Goal: Information Seeking & Learning: Find specific fact

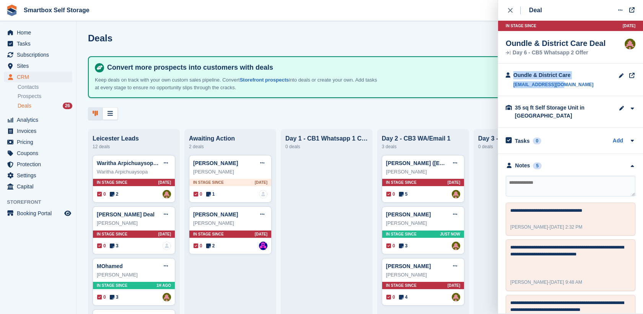
drag, startPoint x: 573, startPoint y: 84, endPoint x: 511, endPoint y: 89, distance: 62.1
click at [511, 89] on div "Oundle & District Care [EMAIL_ADDRESS][DOMAIN_NAME]" at bounding box center [570, 79] width 145 height 33
click at [563, 87] on link "cearl167@gmail.com" at bounding box center [553, 84] width 80 height 7
click at [562, 86] on link "cearl167@gmail.com" at bounding box center [553, 84] width 80 height 7
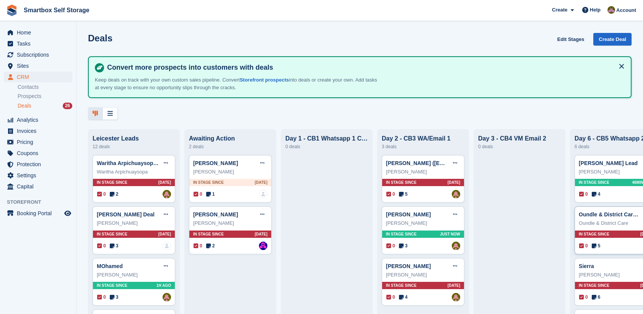
click at [619, 220] on div "Oundle & District Care Deal Edit deal Mark as won Mark as lost Delete deal" at bounding box center [616, 213] width 74 height 11
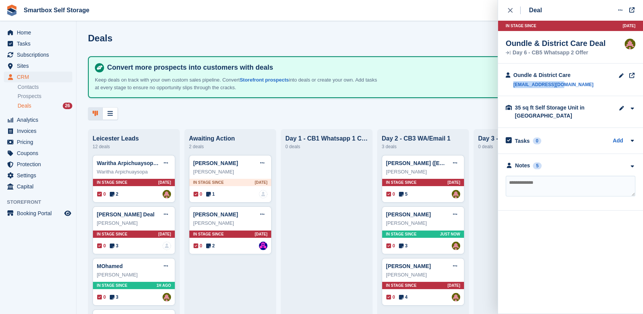
drag, startPoint x: 568, startPoint y: 87, endPoint x: 512, endPoint y: 88, distance: 56.2
click at [512, 88] on div "Oundle & District Care cearl167@gmail.com" at bounding box center [570, 79] width 145 height 33
copy link "cearl167@gmail.com"
click at [599, 187] on textarea at bounding box center [571, 186] width 130 height 21
type textarea "**********"
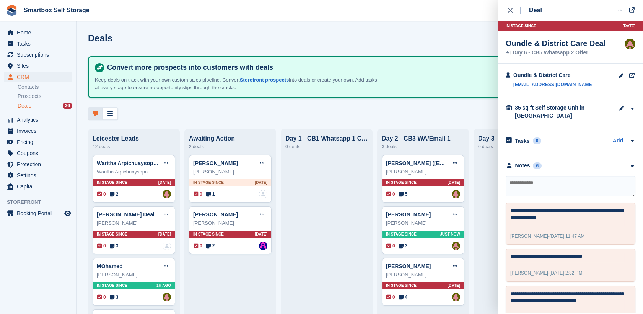
click at [438, 261] on div "Andy Deal Edit deal Mark as won Mark as lost Delete deal Andy Warrender In stag…" at bounding box center [423, 282] width 83 height 48
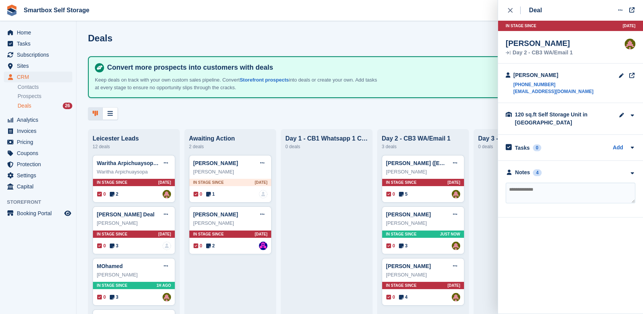
click at [557, 166] on div "**********" at bounding box center [570, 189] width 145 height 57
click at [527, 174] on div "Notes" at bounding box center [522, 172] width 15 height 8
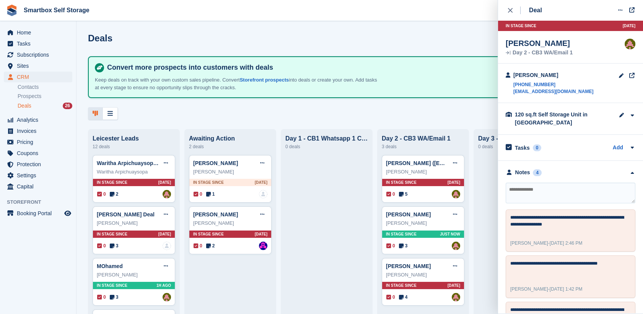
click at [551, 188] on textarea at bounding box center [571, 192] width 130 height 21
type textarea "**********"
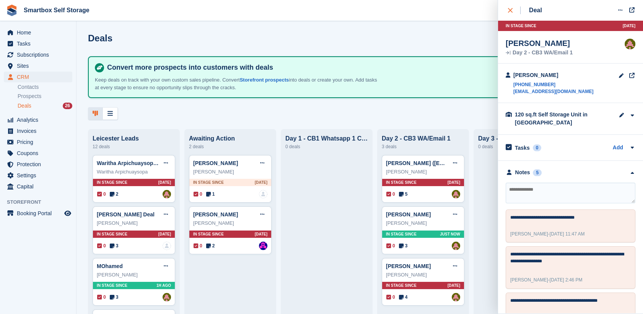
click at [506, 10] on button "close" at bounding box center [514, 10] width 17 height 21
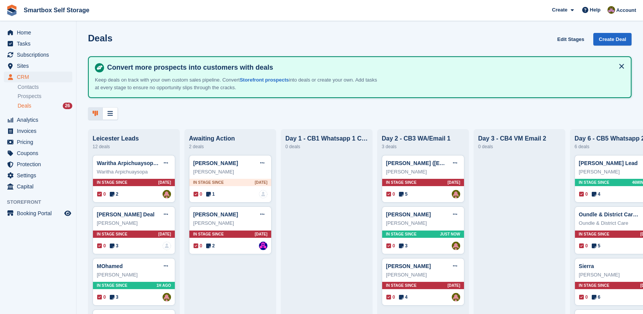
click at [615, 64] on button at bounding box center [621, 66] width 12 height 12
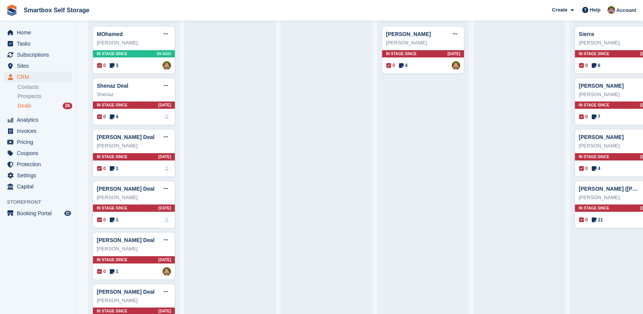
scroll to position [190, 0]
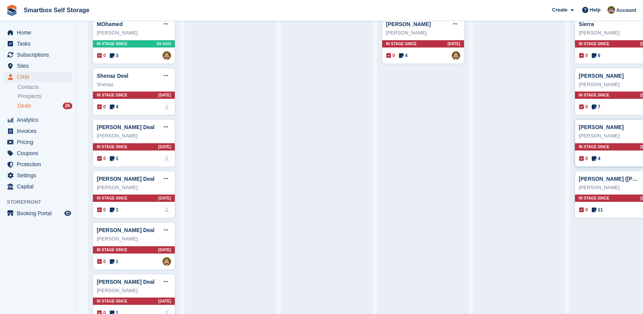
click at [617, 137] on div "Rita Beattie" at bounding box center [616, 136] width 74 height 8
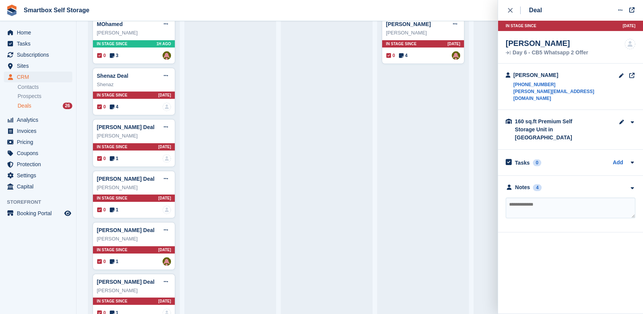
click at [564, 176] on div "**********" at bounding box center [570, 204] width 145 height 57
click at [568, 177] on div "**********" at bounding box center [570, 204] width 145 height 57
click at [569, 183] on div "Notes 4" at bounding box center [571, 187] width 130 height 8
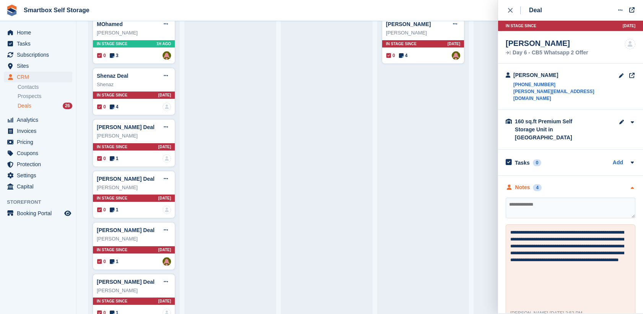
click at [569, 183] on div "Notes 4" at bounding box center [571, 187] width 130 height 8
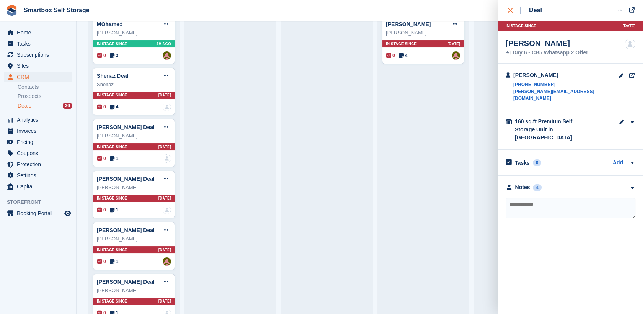
click at [511, 11] on icon "close" at bounding box center [510, 10] width 5 height 5
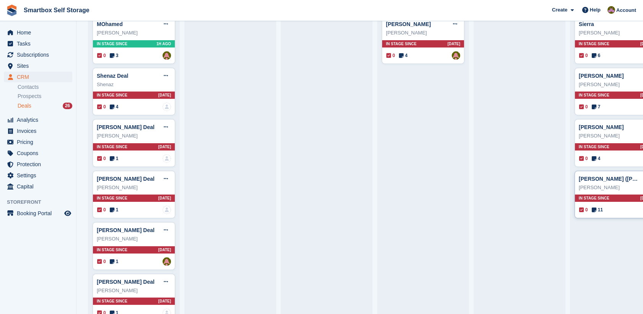
click at [619, 185] on div "Sasha Olsen" at bounding box center [616, 188] width 74 height 8
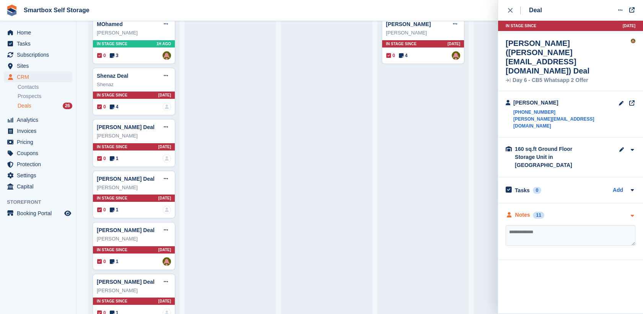
click at [523, 211] on div "Notes" at bounding box center [522, 215] width 15 height 8
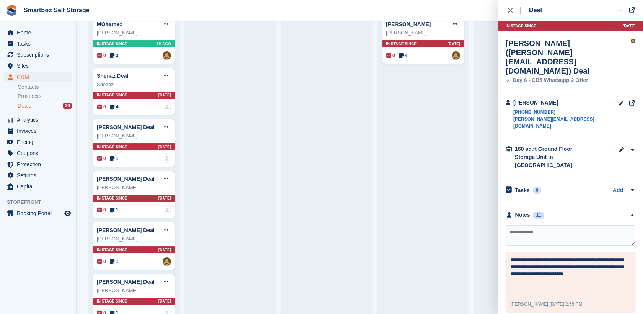
click at [481, 173] on div at bounding box center [519, 221] width 83 height 617
click at [506, 11] on button "close" at bounding box center [514, 10] width 17 height 21
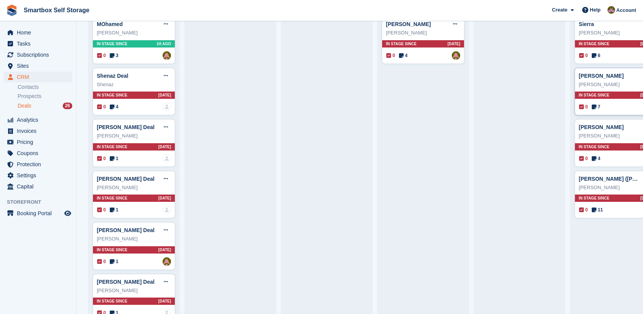
click at [615, 81] on div "Sara Deal Edit deal Mark as won Mark as lost Delete deal" at bounding box center [616, 75] width 74 height 11
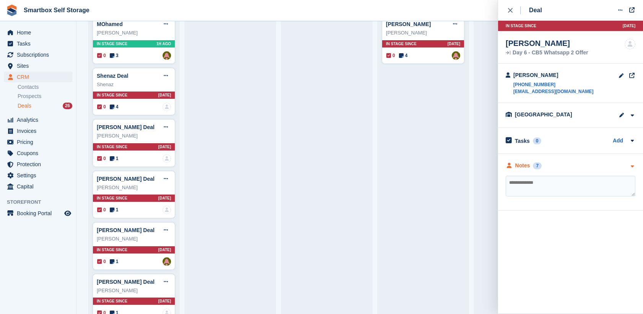
click at [549, 164] on div "Notes 7" at bounding box center [571, 165] width 130 height 8
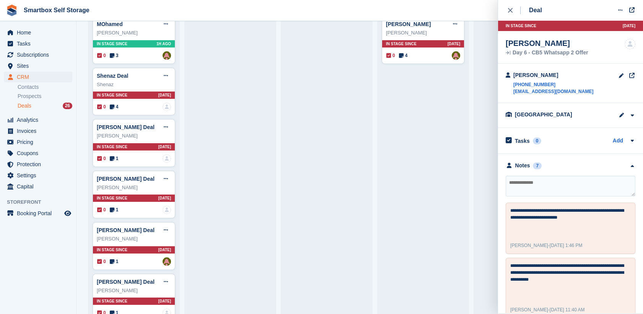
click at [462, 169] on div "Zane Sennett (zanesennett@me.com) Deal Edit deal Mark as won Mark as lost Delet…" at bounding box center [423, 221] width 83 height 617
click at [512, 13] on div "close" at bounding box center [514, 11] width 13 height 8
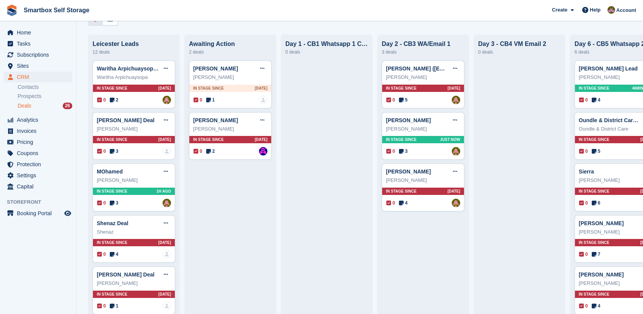
scroll to position [40, 0]
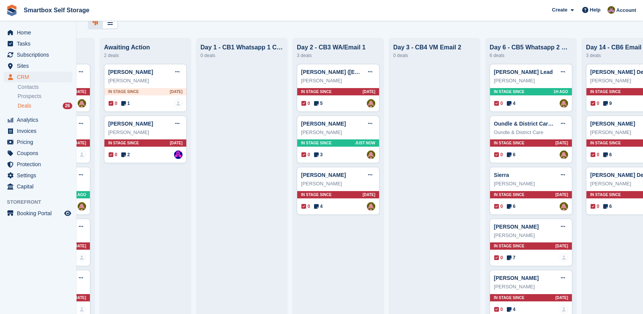
scroll to position [0, 126]
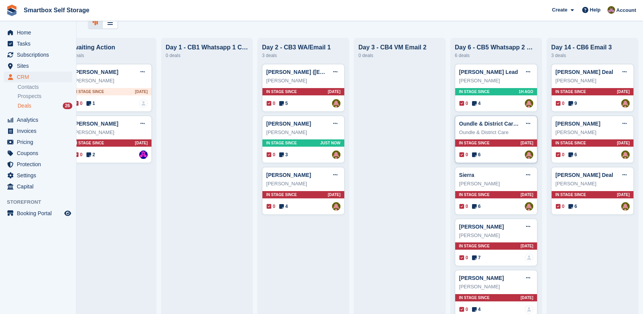
click at [506, 134] on div "Oundle & District Care" at bounding box center [496, 133] width 74 height 8
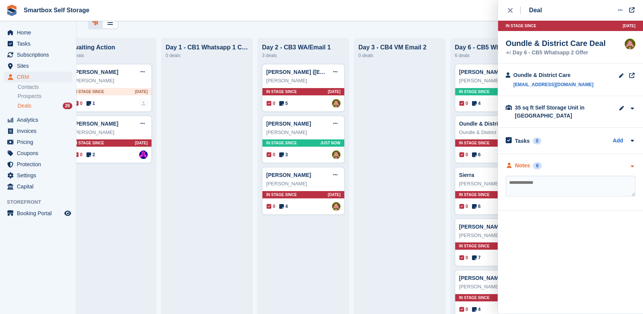
click at [523, 162] on div "Notes" at bounding box center [522, 165] width 15 height 8
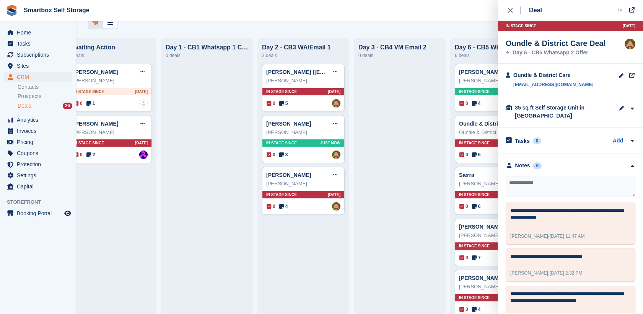
click at [510, 11] on icon "close" at bounding box center [510, 10] width 5 height 5
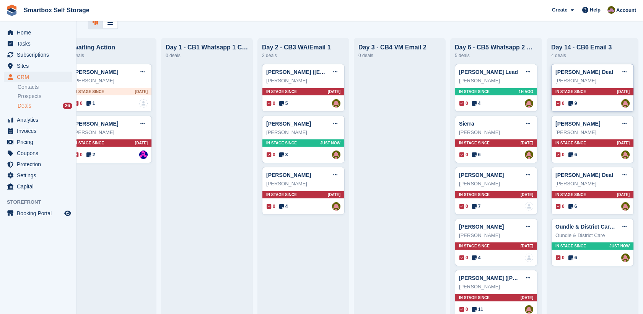
click at [585, 80] on div "Derek Free" at bounding box center [592, 81] width 74 height 8
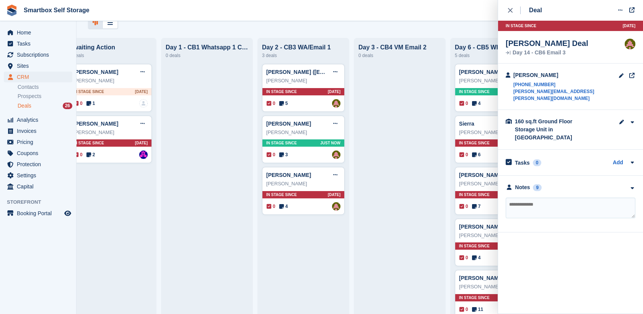
click at [538, 180] on div "**********" at bounding box center [570, 204] width 145 height 57
click at [527, 183] on div "Notes" at bounding box center [522, 187] width 15 height 8
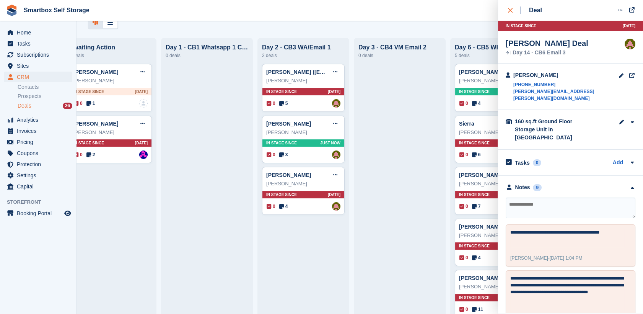
click at [507, 12] on button "close" at bounding box center [514, 10] width 17 height 21
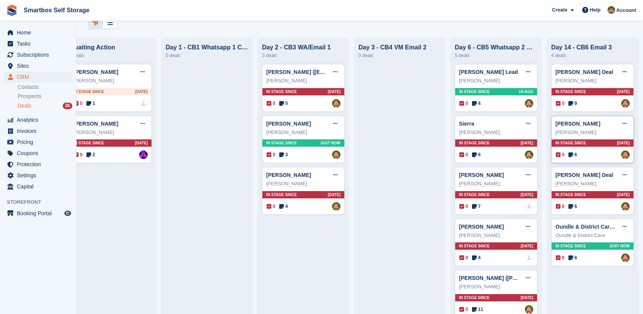
click at [604, 138] on div "Mr Dean Deal Edit deal Mark as won Mark as lost Delete deal Mr Dean In stage si…" at bounding box center [592, 140] width 83 height 48
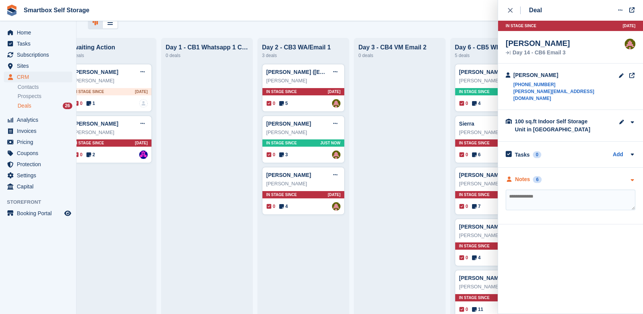
click at [533, 176] on div "6" at bounding box center [537, 179] width 9 height 7
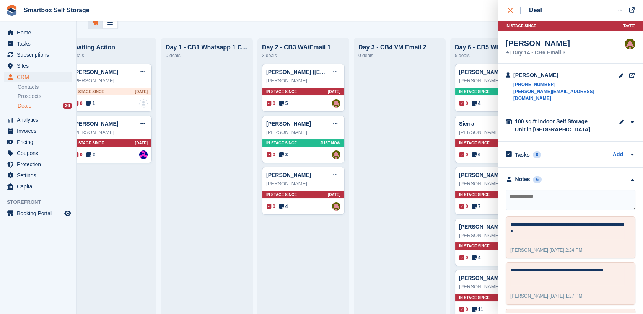
click at [507, 17] on button "close" at bounding box center [514, 10] width 17 height 21
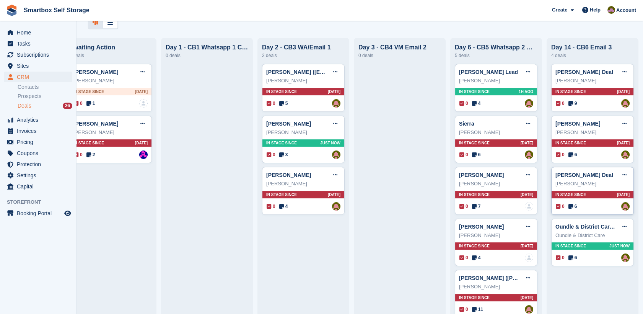
click at [585, 182] on div "Mark Aplin" at bounding box center [592, 184] width 74 height 8
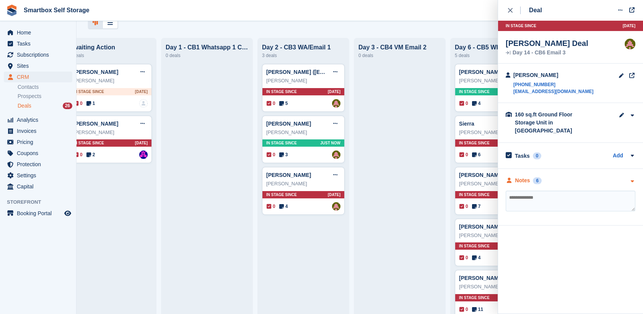
click at [523, 176] on div "Notes" at bounding box center [522, 180] width 15 height 8
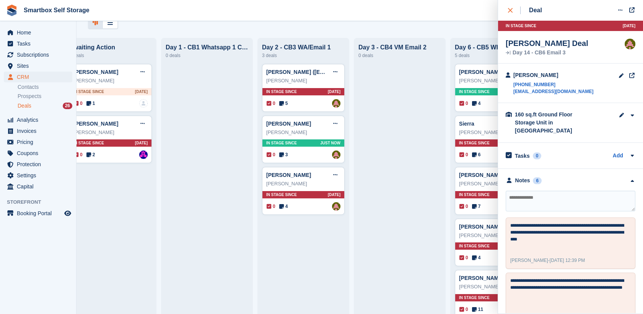
click at [509, 8] on icon "close" at bounding box center [510, 10] width 5 height 5
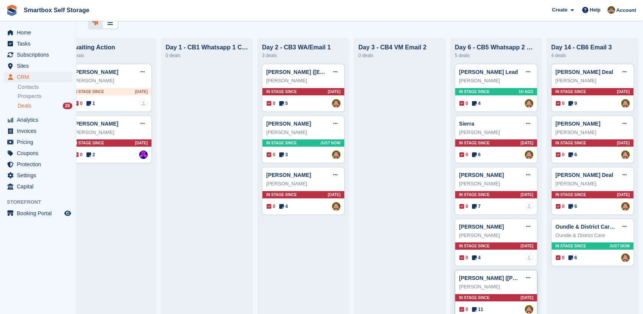
click at [503, 274] on div "Sasha Olsen (sasha@olsenmetrix.com) Deal Edit deal Mark as won Mark as lost Del…" at bounding box center [496, 277] width 74 height 11
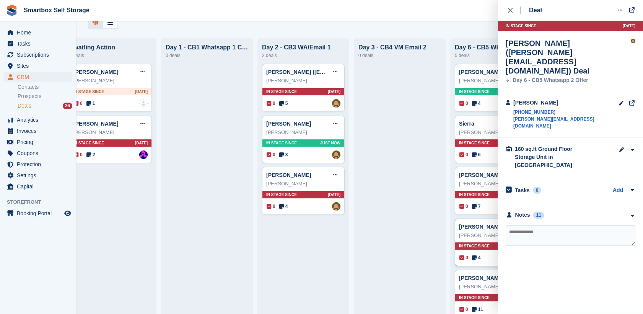
click at [507, 225] on div "Deal Edit deal Mark as won Mark as lost Delete deal In stage since 3D AGO Sasha…" at bounding box center [570, 157] width 145 height 314
click at [492, 225] on div "Rita Deal Edit deal Mark as won Mark as lost Delete deal" at bounding box center [496, 226] width 74 height 11
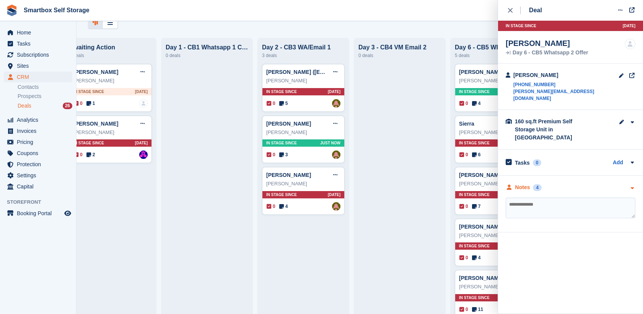
click at [520, 183] on div "Notes" at bounding box center [522, 187] width 15 height 8
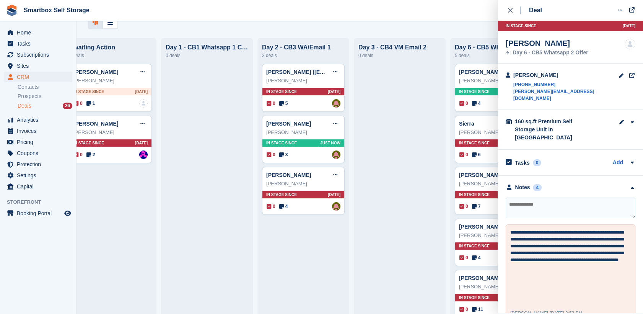
click at [526, 197] on textarea at bounding box center [571, 207] width 130 height 21
type textarea "**********"
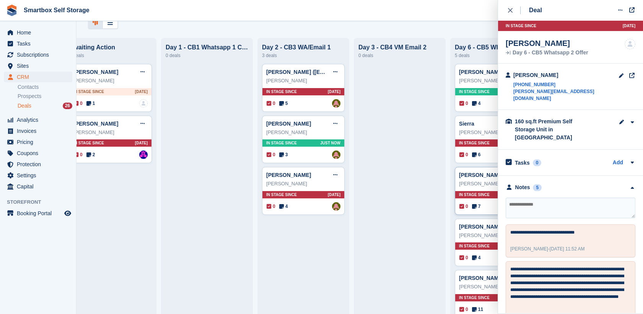
click at [461, 185] on div "Sara Brandwood-Harris" at bounding box center [496, 184] width 74 height 8
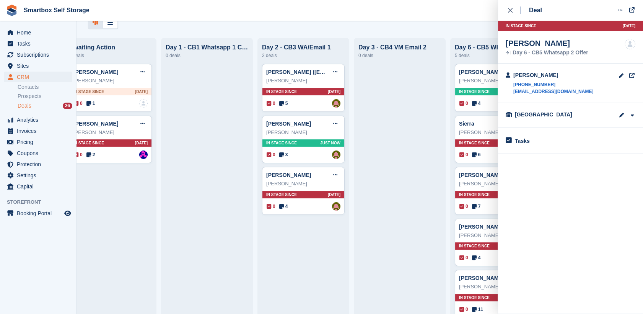
click at [508, 5] on button "close" at bounding box center [514, 10] width 17 height 21
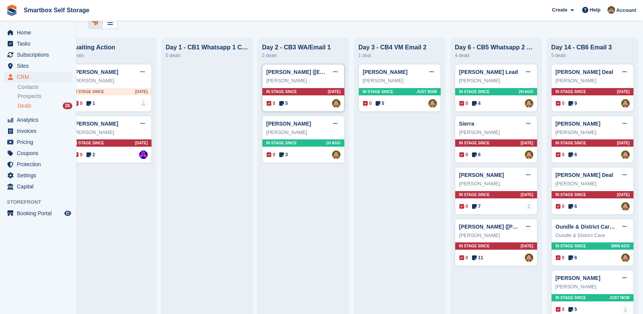
click at [303, 93] on div "In stage since 4D AGO" at bounding box center [303, 91] width 82 height 7
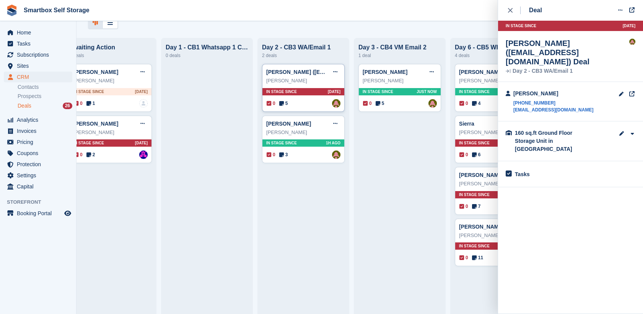
click at [303, 87] on div "Zane Sennett (zanesennett@me.com) Deal Edit deal Mark as won Mark as lost Delet…" at bounding box center [303, 88] width 83 height 48
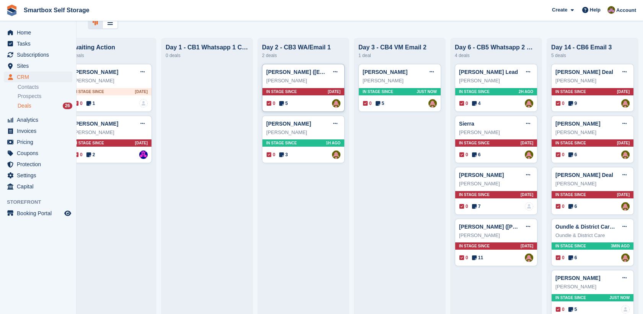
click at [309, 79] on div "Zane Sennett" at bounding box center [303, 81] width 74 height 8
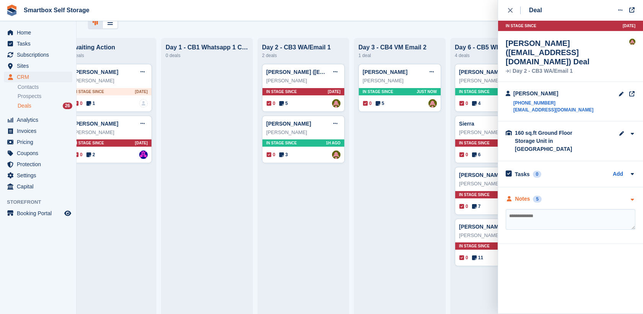
click at [533, 195] on div "5" at bounding box center [537, 198] width 9 height 7
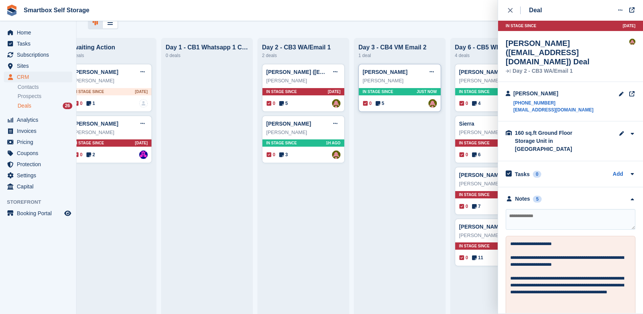
click at [406, 72] on div "Andy Deal Edit deal Mark as won Mark as lost Delete deal" at bounding box center [400, 71] width 74 height 11
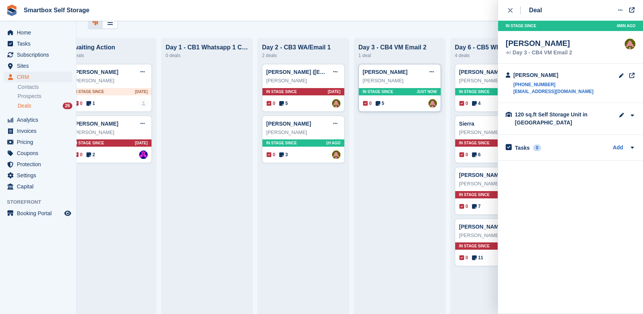
click at [403, 72] on div "Andy Deal Edit deal Mark as won Mark as lost Delete deal" at bounding box center [400, 71] width 74 height 11
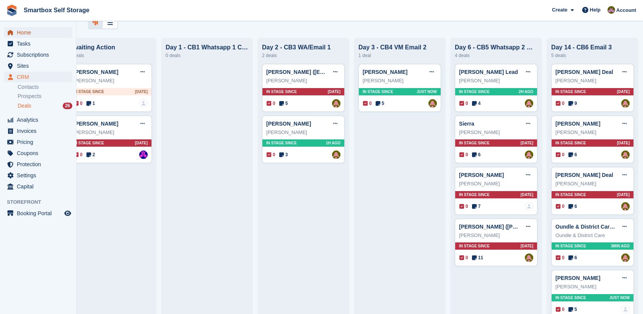
click at [42, 31] on span "Home" at bounding box center [40, 32] width 46 height 11
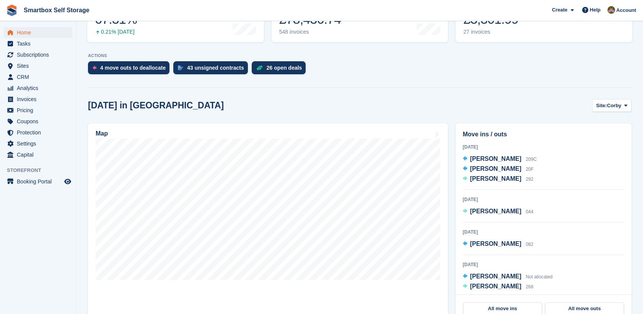
scroll to position [135, 0]
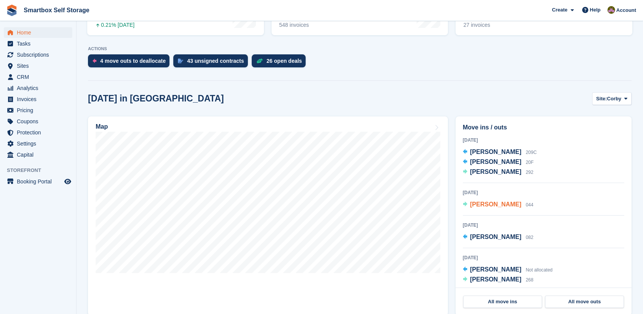
click at [487, 202] on span "Horea Irimie" at bounding box center [495, 204] width 51 height 7
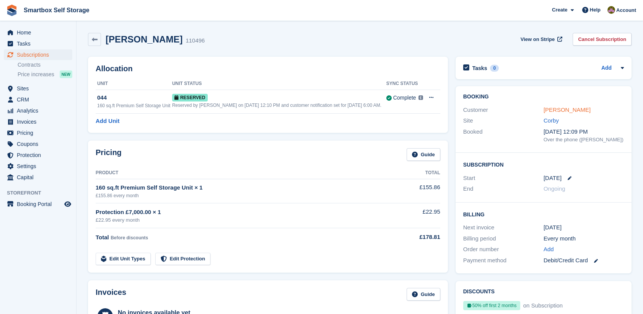
click at [567, 110] on link "Horea Irimie" at bounding box center [567, 109] width 47 height 7
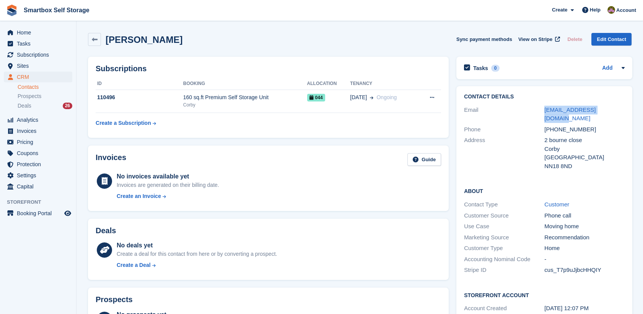
drag, startPoint x: 611, startPoint y: 107, endPoint x: 540, endPoint y: 106, distance: 71.5
click at [540, 106] on div "Email horea_irimie@yahoo.com" at bounding box center [544, 114] width 161 height 20
copy div "horea_irimie@yahoo.com"
click at [260, 267] on div "Create a Deal" at bounding box center [197, 265] width 160 height 8
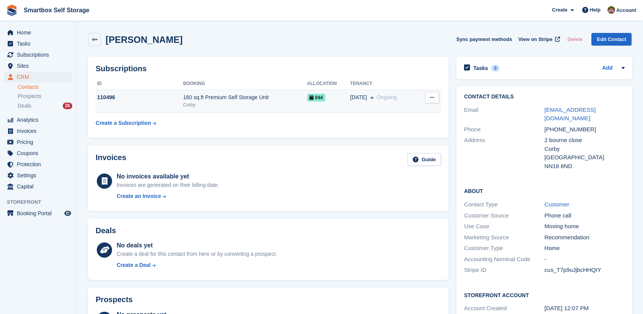
click at [327, 111] on td "044" at bounding box center [328, 101] width 43 height 23
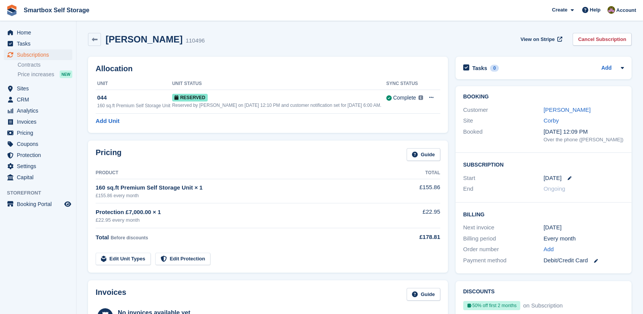
click at [327, 111] on td "Reserved Reserved by Alex Selenitsas on 26th Sep, 12:10 PM and customer notific…" at bounding box center [279, 102] width 214 height 24
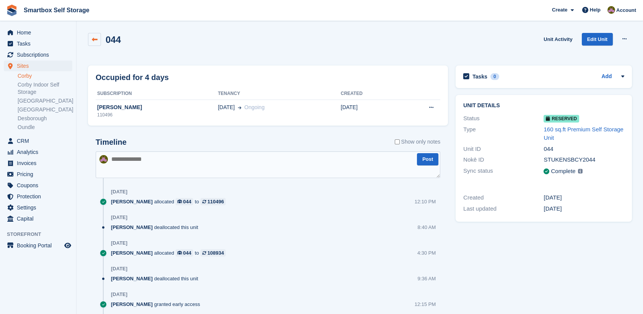
click at [99, 38] on link at bounding box center [94, 39] width 13 height 13
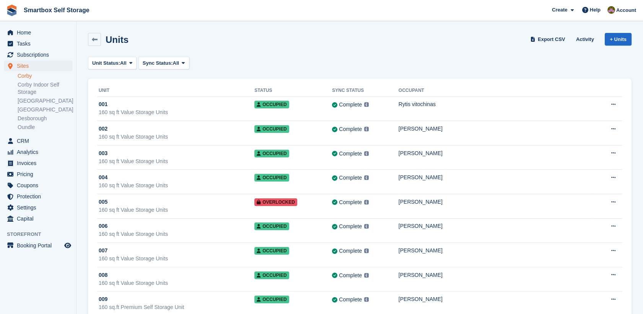
click at [37, 26] on div "Home Tasks Subscriptions Subscriptions Subscriptions Contracts Price increases …" at bounding box center [38, 124] width 76 height 200
click at [34, 29] on span "Home" at bounding box center [40, 32] width 46 height 11
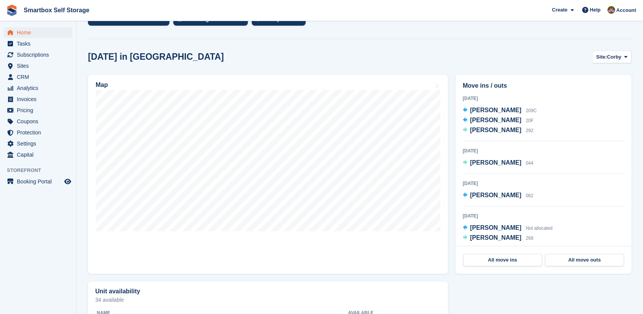
scroll to position [178, 0]
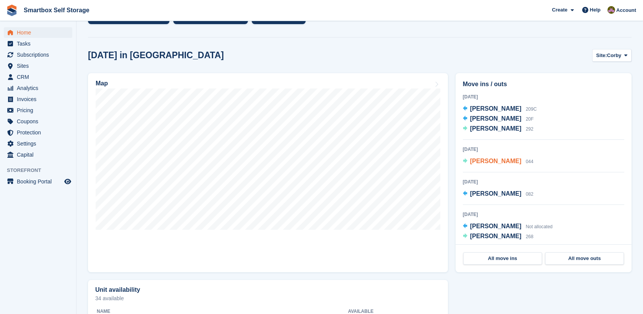
click at [493, 158] on span "[PERSON_NAME]" at bounding box center [495, 161] width 51 height 7
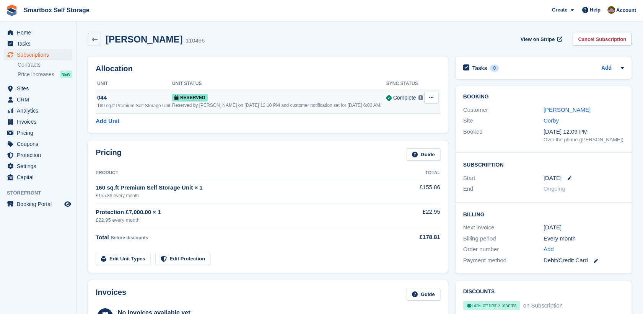
click at [304, 96] on div "Reserved" at bounding box center [279, 97] width 214 height 8
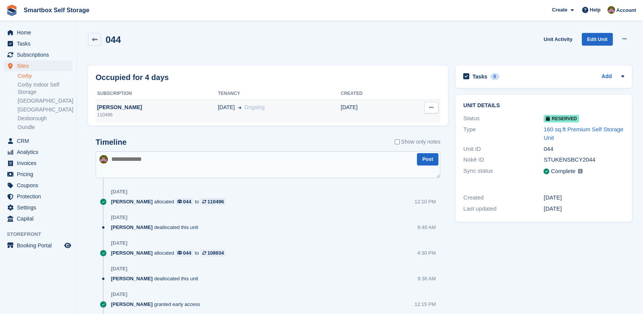
click at [293, 119] on td "[DATE] Ongoing" at bounding box center [279, 110] width 123 height 23
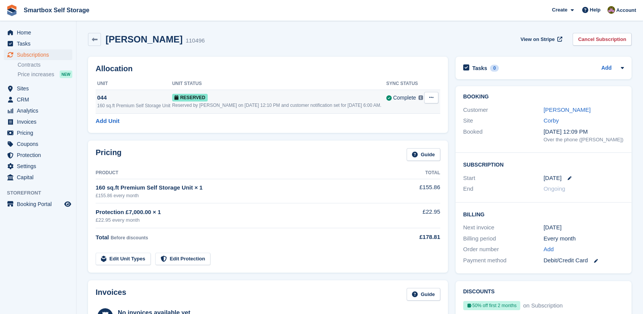
click at [319, 103] on div "Reserved by [PERSON_NAME] on [DATE] 12:10 PM and customer notification set for …" at bounding box center [279, 105] width 214 height 7
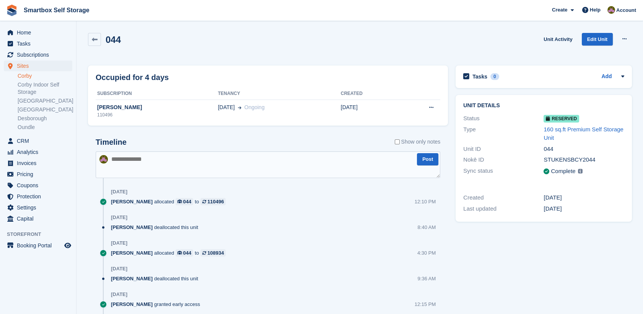
scroll to position [78, 0]
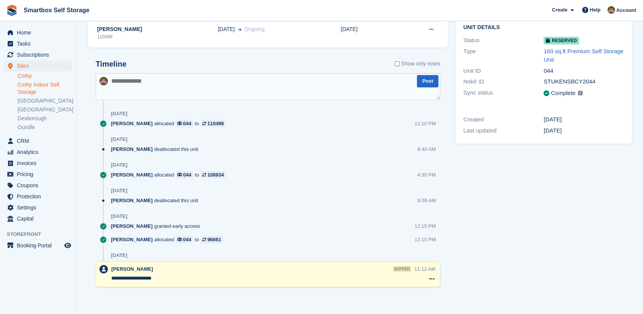
click at [33, 86] on link "Corby Indoor Self Storage" at bounding box center [45, 88] width 55 height 15
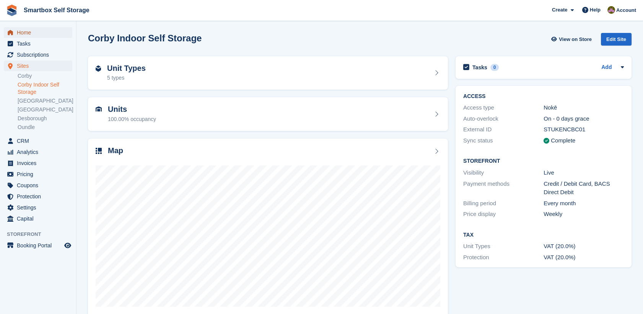
click at [34, 36] on span "Home" at bounding box center [40, 32] width 46 height 11
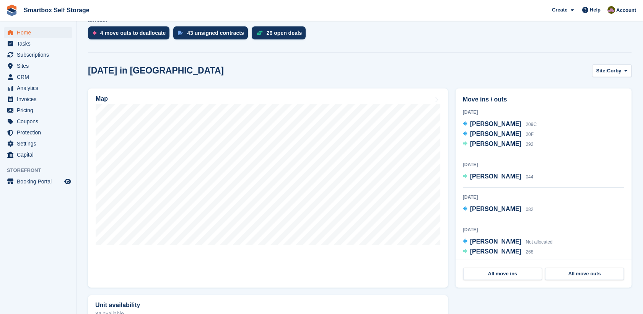
scroll to position [176, 0]
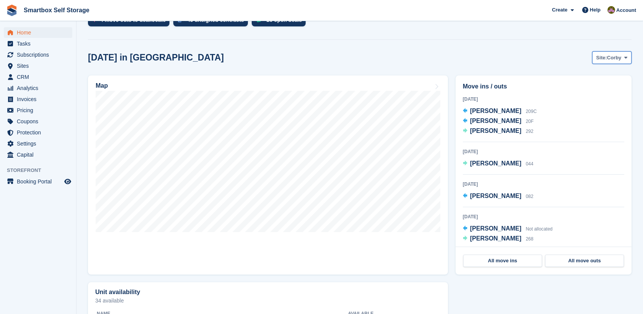
click at [614, 56] on span "Corby" at bounding box center [614, 58] width 15 height 8
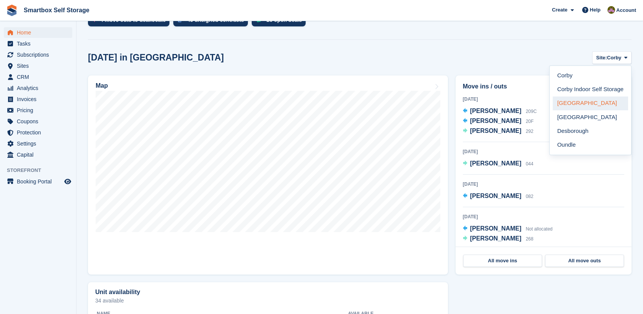
click at [590, 105] on link "[GEOGRAPHIC_DATA]" at bounding box center [590, 103] width 75 height 14
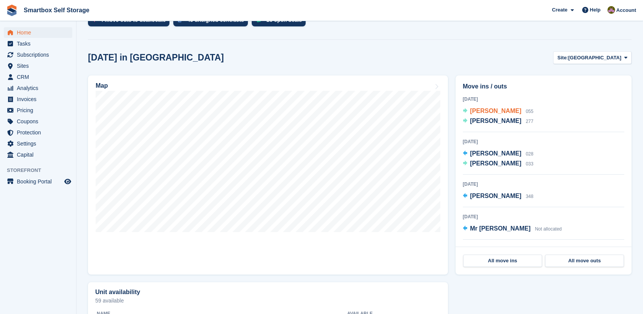
click at [502, 113] on span "[PERSON_NAME]" at bounding box center [495, 110] width 51 height 7
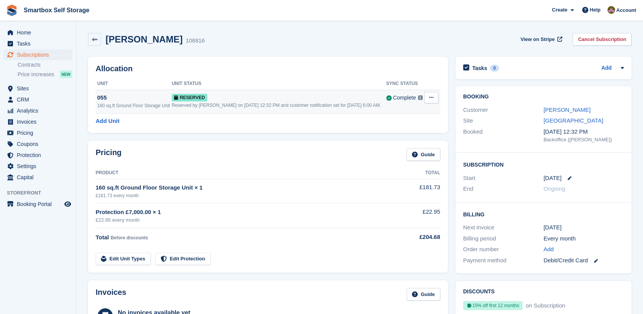
click at [315, 99] on div "Reserved" at bounding box center [279, 97] width 215 height 8
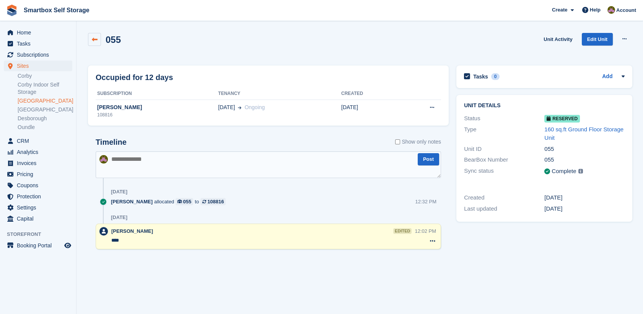
click at [98, 37] on link at bounding box center [94, 39] width 13 height 13
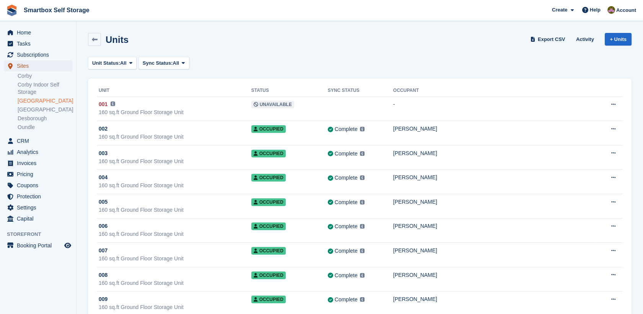
click at [58, 67] on span "Sites" at bounding box center [40, 65] width 46 height 11
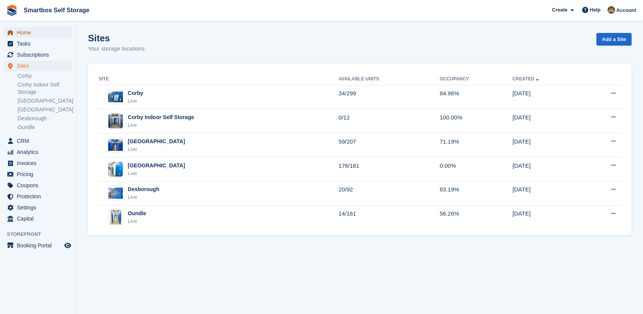
click at [62, 36] on span "Home" at bounding box center [40, 32] width 46 height 11
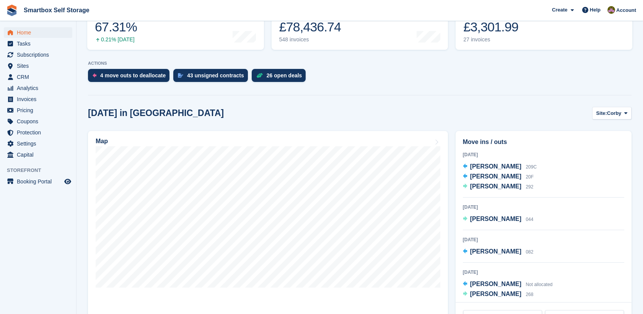
scroll to position [120, 0]
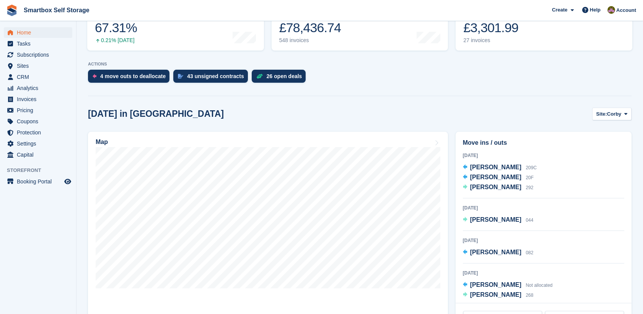
click at [619, 118] on button "Site: Corby" at bounding box center [611, 113] width 39 height 13
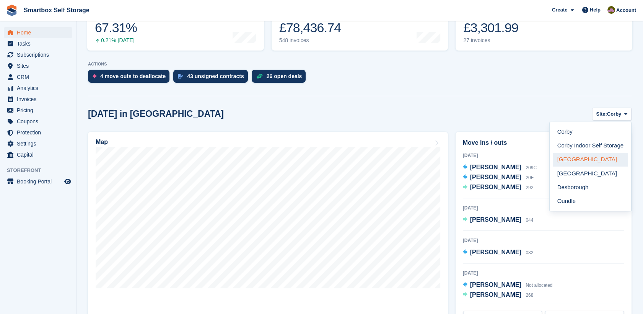
click at [592, 161] on link "[GEOGRAPHIC_DATA]" at bounding box center [590, 160] width 75 height 14
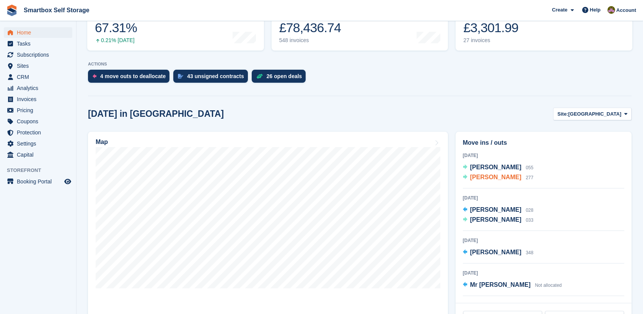
click at [490, 178] on span "[PERSON_NAME]" at bounding box center [495, 177] width 51 height 7
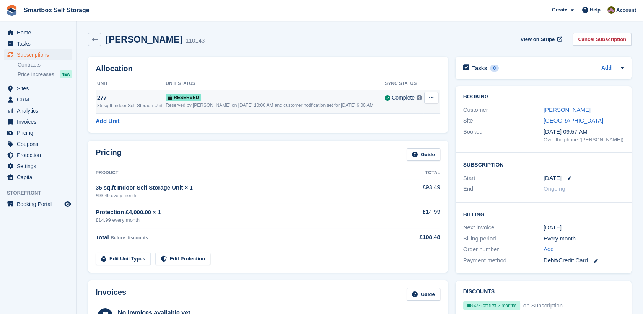
click at [287, 104] on div "Reserved by [PERSON_NAME] on [DATE] 10:00 AM and customer notification set for …" at bounding box center [275, 105] width 219 height 7
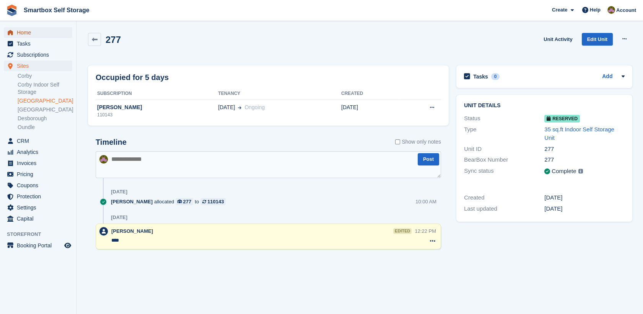
click at [37, 32] on span "Home" at bounding box center [40, 32] width 46 height 11
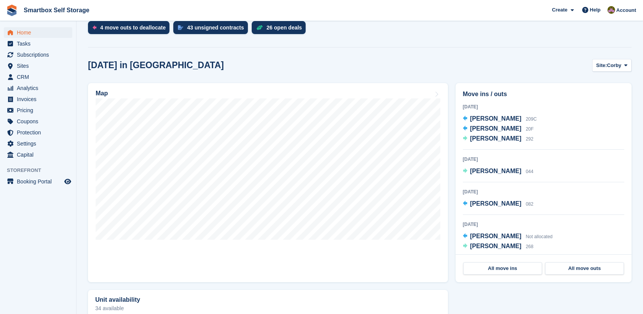
scroll to position [171, 0]
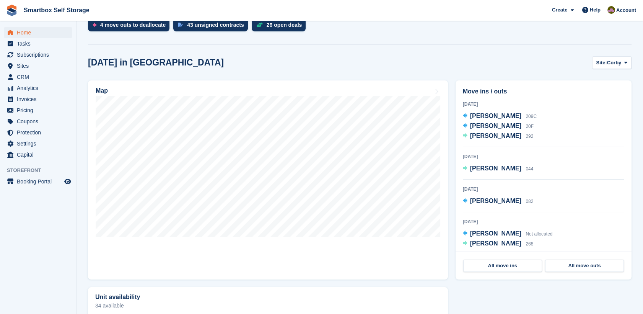
click at [614, 56] on section "NEW Make extra revenue with our new price increases tool Rooted in industry bes…" at bounding box center [360, 182] width 567 height 707
click at [614, 65] on span "Corby" at bounding box center [614, 63] width 15 height 8
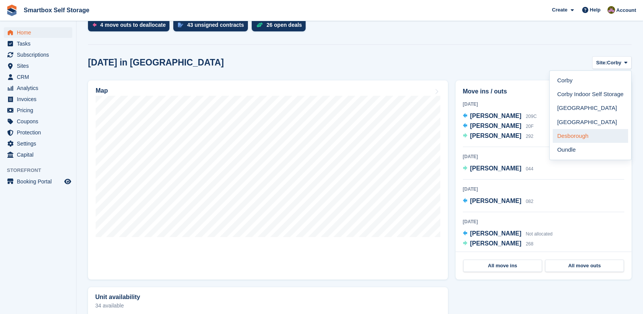
click at [586, 137] on link "Desborough" at bounding box center [590, 136] width 75 height 14
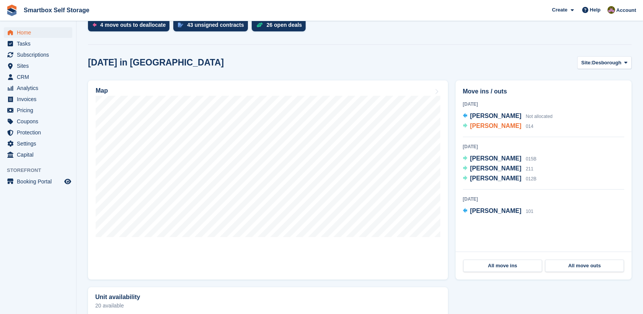
click at [508, 127] on span "[PERSON_NAME]" at bounding box center [495, 125] width 51 height 7
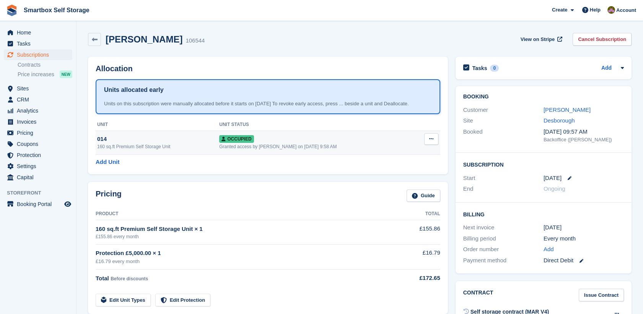
click at [356, 137] on div "Occupied" at bounding box center [316, 139] width 194 height 8
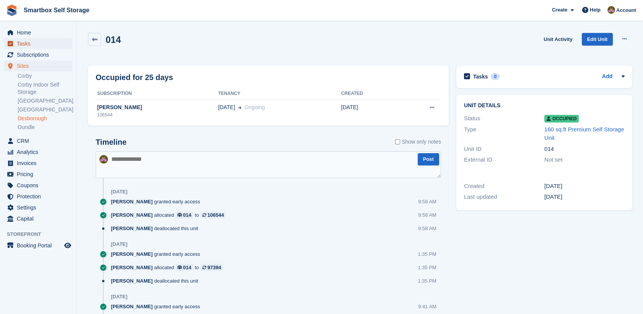
click at [31, 39] on span "Tasks" at bounding box center [40, 43] width 46 height 11
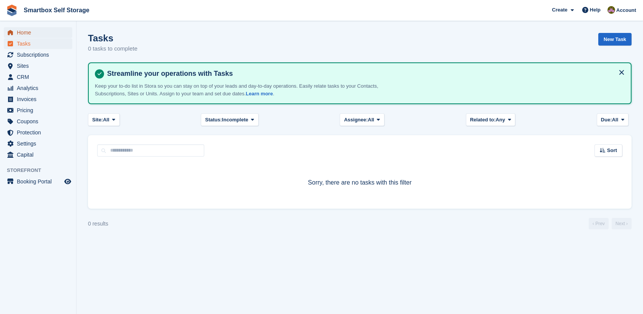
click at [59, 36] on span "Home" at bounding box center [40, 32] width 46 height 11
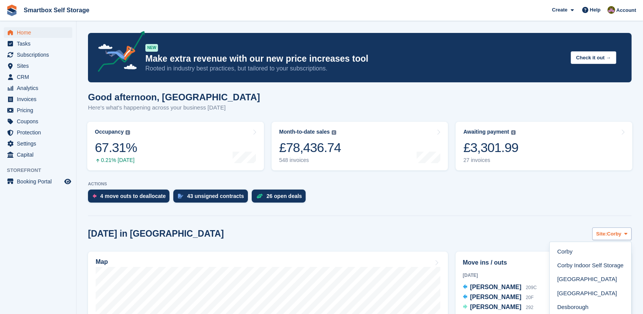
click at [615, 233] on span "Corby" at bounding box center [614, 234] width 15 height 8
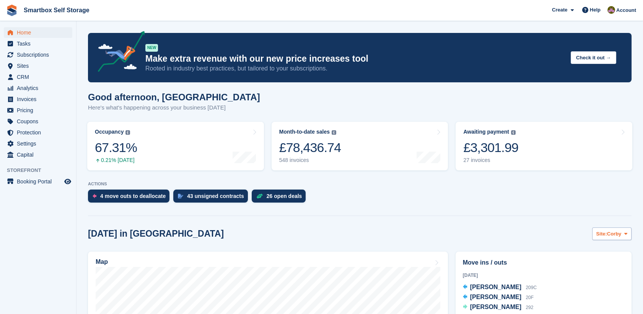
click at [612, 237] on span "Corby" at bounding box center [614, 234] width 15 height 8
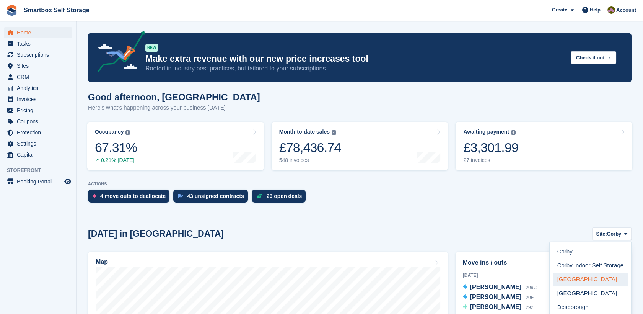
click at [586, 280] on link "[GEOGRAPHIC_DATA]" at bounding box center [590, 279] width 75 height 14
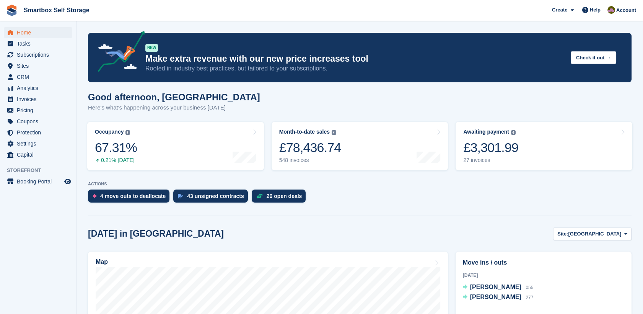
scroll to position [135, 0]
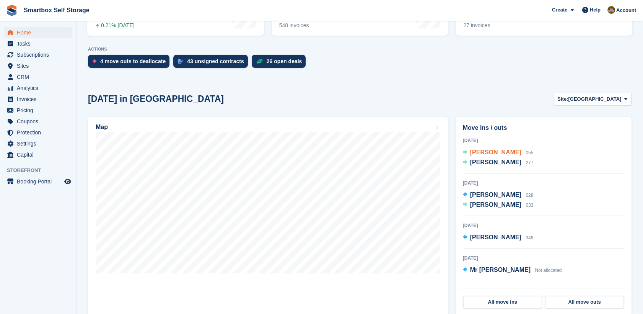
click at [491, 153] on span "Matt Ireland" at bounding box center [495, 152] width 51 height 7
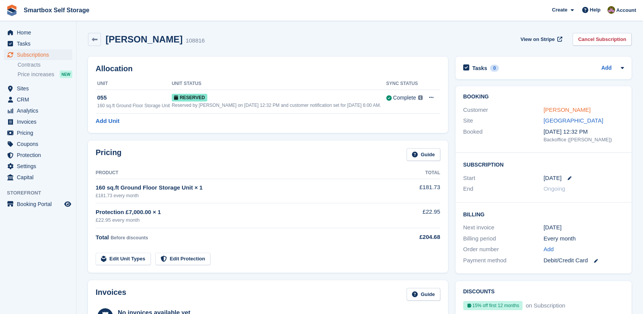
click at [565, 111] on link "[PERSON_NAME]" at bounding box center [567, 109] width 47 height 7
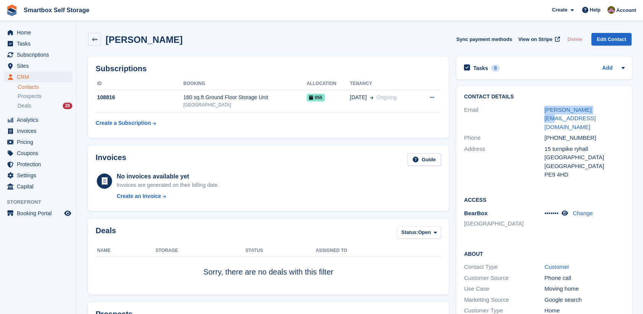
drag, startPoint x: 614, startPoint y: 109, endPoint x: 534, endPoint y: 108, distance: 79.2
click at [534, 108] on div "Email matt@madaudio.uk" at bounding box center [544, 118] width 161 height 28
copy div "matt@madaudio.uk"
click at [40, 33] on span "Home" at bounding box center [40, 32] width 46 height 11
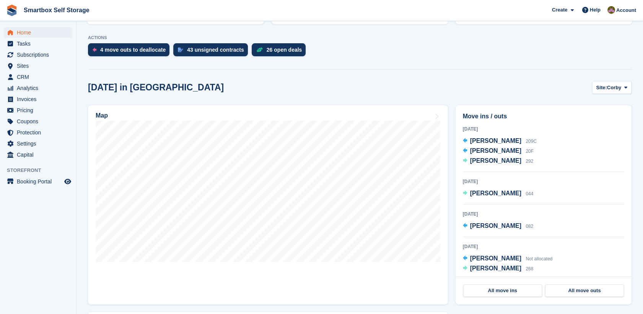
scroll to position [148, 0]
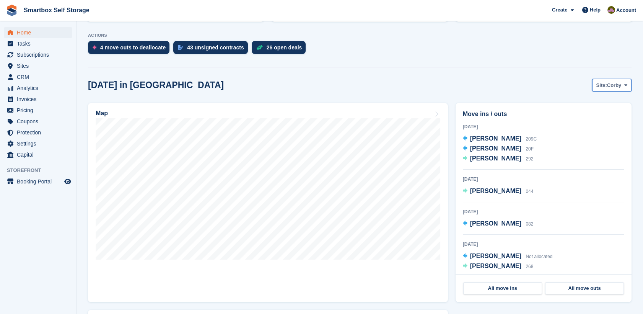
click at [607, 84] on span "Site:" at bounding box center [601, 85] width 11 height 8
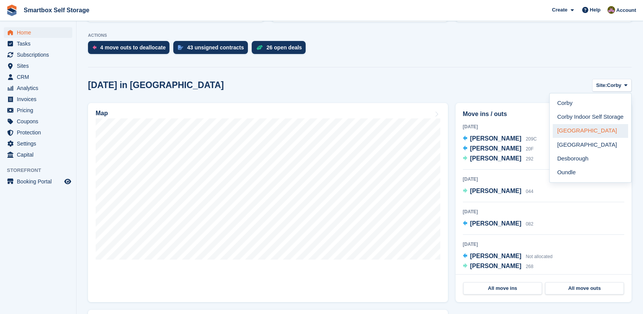
click at [588, 127] on link "[GEOGRAPHIC_DATA]" at bounding box center [590, 131] width 75 height 14
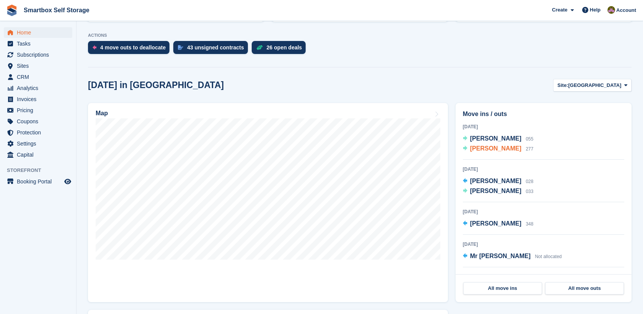
click at [492, 148] on span "[PERSON_NAME]" at bounding box center [495, 148] width 51 height 7
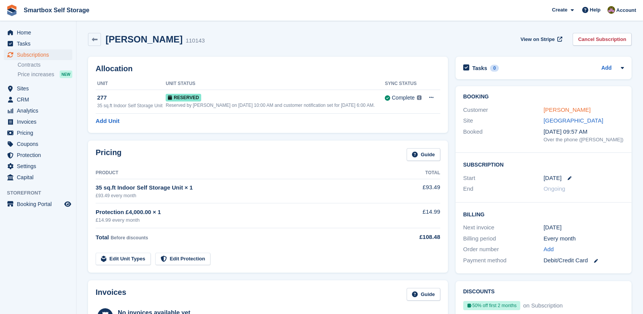
click at [555, 107] on link "[PERSON_NAME]" at bounding box center [567, 109] width 47 height 7
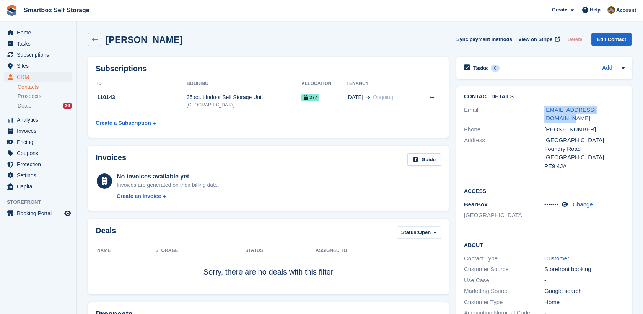
drag, startPoint x: 621, startPoint y: 110, endPoint x: 539, endPoint y: 112, distance: 81.5
click at [539, 112] on div "Email [EMAIL_ADDRESS][DOMAIN_NAME]" at bounding box center [544, 114] width 161 height 20
copy div "[EMAIL_ADDRESS][DOMAIN_NAME]"
click at [57, 29] on span "Home" at bounding box center [40, 32] width 46 height 11
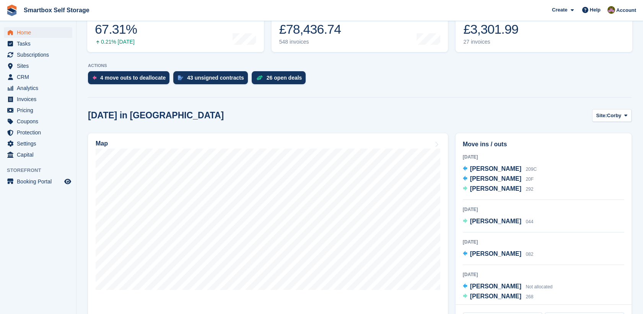
scroll to position [109, 0]
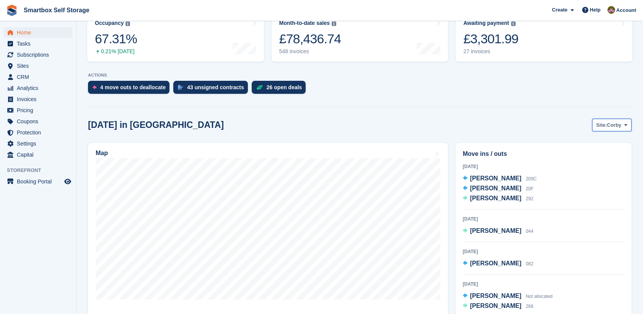
click at [609, 126] on span "Corby" at bounding box center [614, 125] width 15 height 8
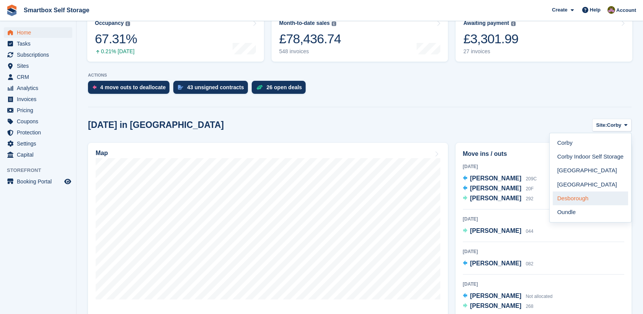
click at [584, 194] on link "Desborough" at bounding box center [590, 198] width 75 height 14
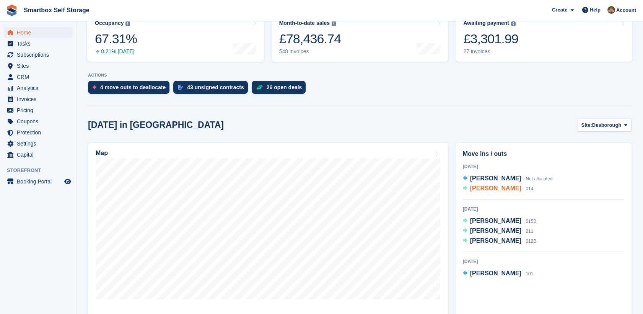
click at [509, 188] on span "Thomas Ponsford" at bounding box center [495, 188] width 51 height 7
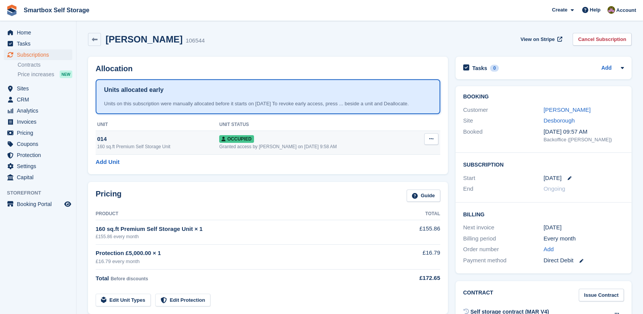
click at [268, 135] on div "Occupied" at bounding box center [316, 139] width 194 height 8
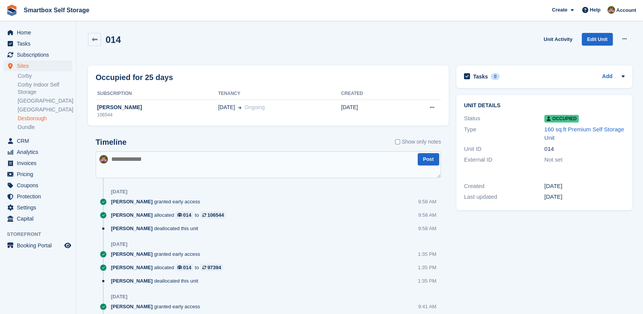
click at [268, 135] on div "Timeline Show only notes Post 5 Sep Alex Selenitsas granted early access 9:58 A…" at bounding box center [268, 257] width 361 height 254
click at [91, 37] on link at bounding box center [94, 39] width 13 height 13
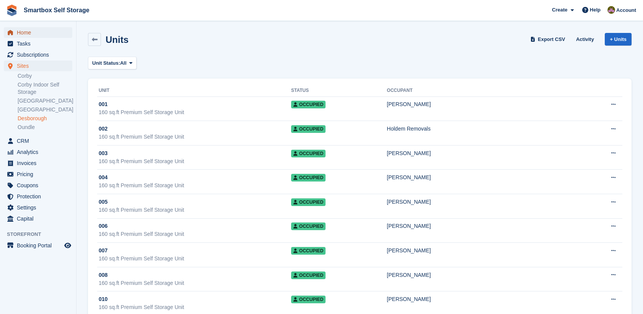
click at [42, 29] on span "Home" at bounding box center [40, 32] width 46 height 11
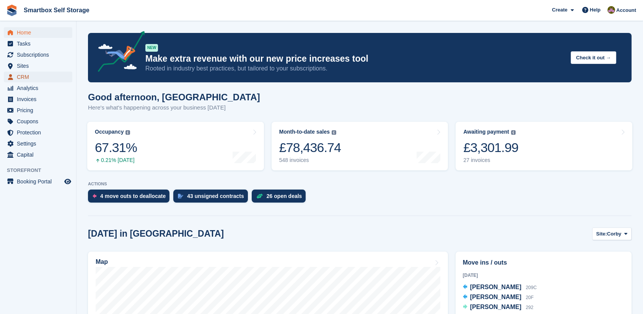
click at [44, 80] on span "CRM" at bounding box center [40, 77] width 46 height 11
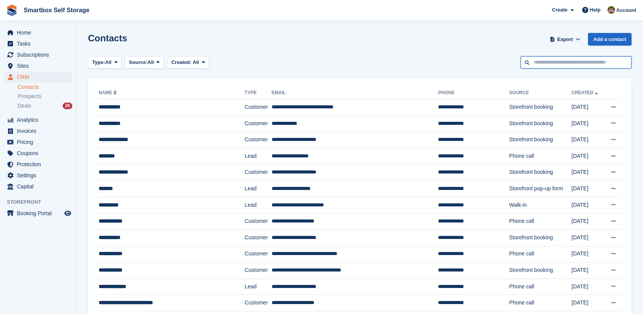
click at [537, 59] on input "text" at bounding box center [576, 62] width 111 height 13
type input "********"
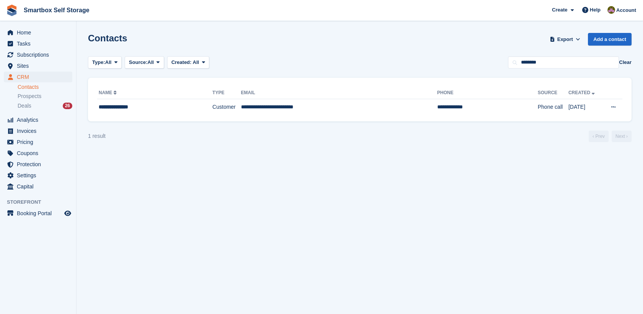
click at [437, 98] on th "Phone" at bounding box center [487, 93] width 101 height 12
click at [389, 106] on td "**********" at bounding box center [339, 107] width 196 height 16
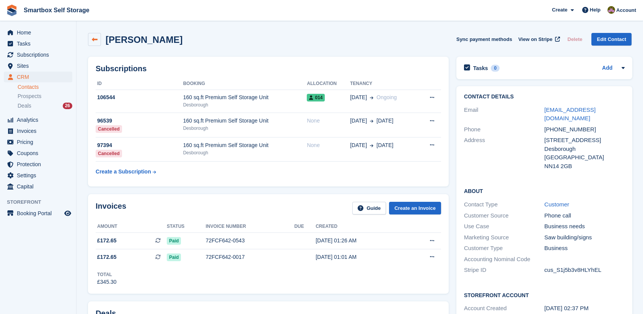
click at [90, 43] on link at bounding box center [94, 39] width 13 height 13
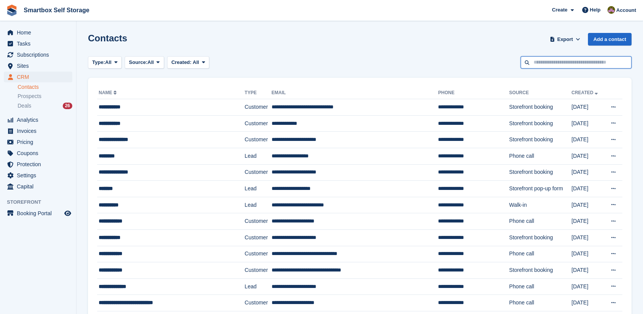
click at [609, 60] on input "text" at bounding box center [576, 62] width 111 height 13
type input "******"
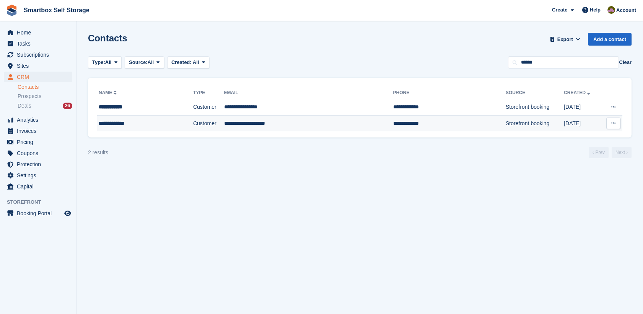
click at [330, 121] on td "**********" at bounding box center [308, 123] width 169 height 16
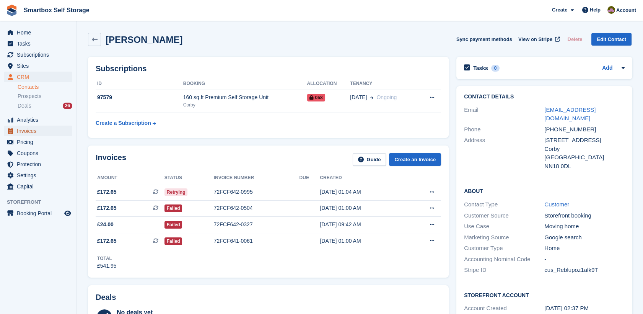
click at [55, 133] on span "Invoices" at bounding box center [40, 130] width 46 height 11
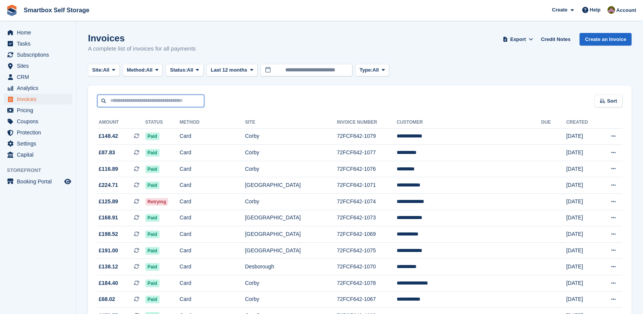
click at [154, 102] on input "text" at bounding box center [150, 100] width 107 height 13
type input "****"
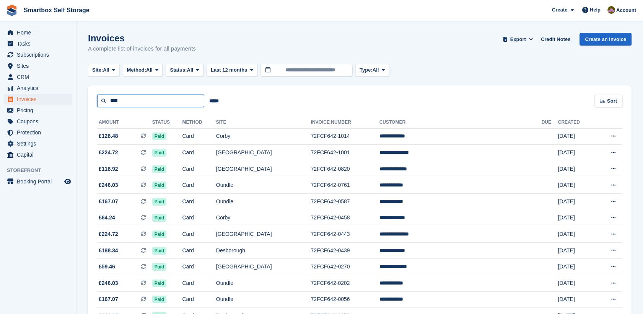
click at [155, 100] on input "****" at bounding box center [150, 100] width 107 height 13
type input "**********"
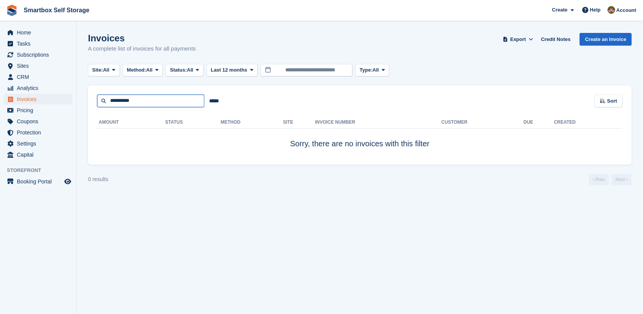
click at [155, 100] on input "**********" at bounding box center [150, 100] width 107 height 13
type input "**********"
click at [155, 100] on input "**********" at bounding box center [150, 100] width 107 height 13
type input "**********"
click at [122, 105] on input "**********" at bounding box center [150, 100] width 107 height 13
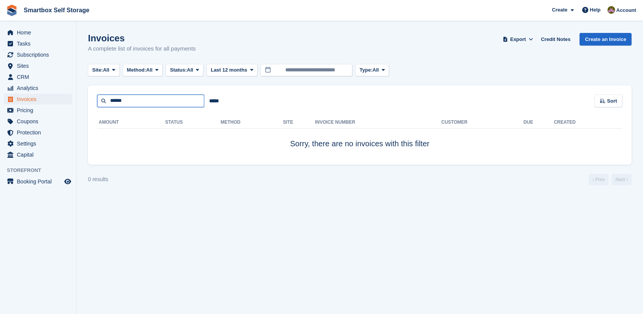
type input "*****"
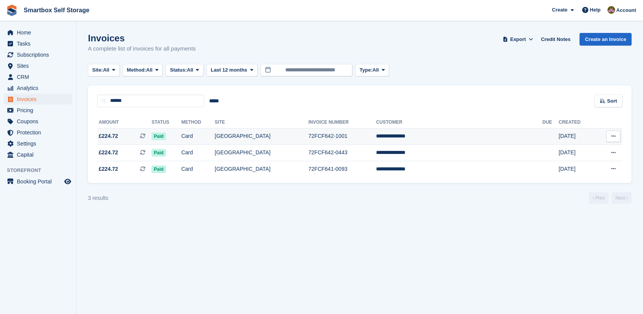
click at [376, 141] on td "72FCF642-1001" at bounding box center [342, 136] width 68 height 16
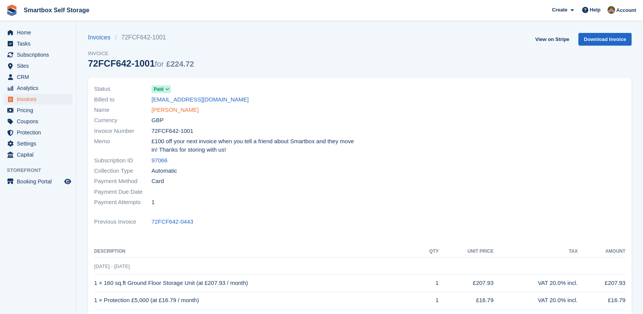
click at [184, 110] on link "[PERSON_NAME]" at bounding box center [174, 110] width 47 height 9
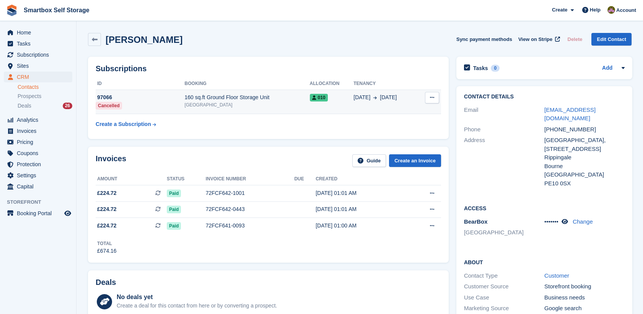
click at [234, 99] on div "160 sq.ft Ground Floor Storage Unit" at bounding box center [247, 97] width 125 height 8
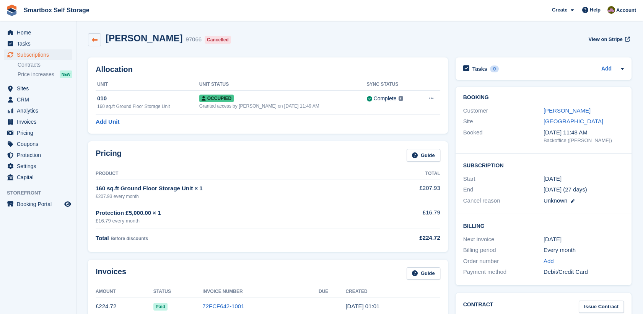
click at [98, 38] on link at bounding box center [94, 39] width 13 height 13
click at [52, 31] on span "Home" at bounding box center [40, 32] width 46 height 11
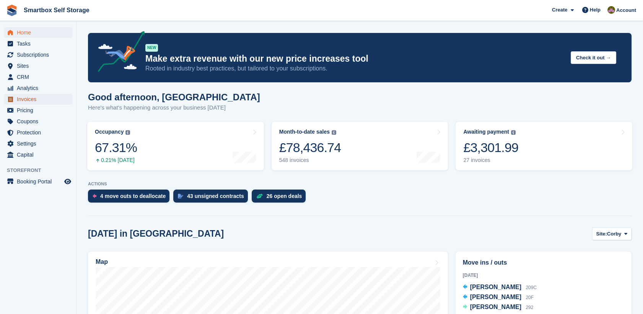
click at [46, 96] on span "Invoices" at bounding box center [40, 99] width 46 height 11
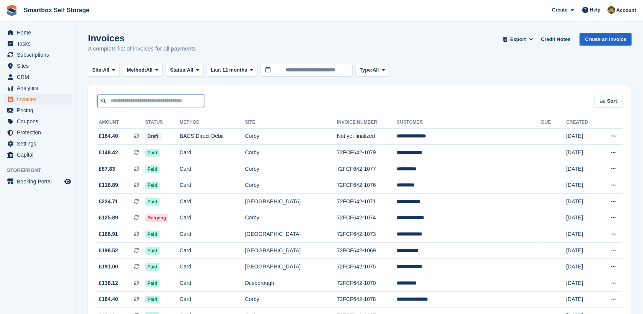
click at [148, 99] on input "text" at bounding box center [150, 100] width 107 height 13
type input "**********"
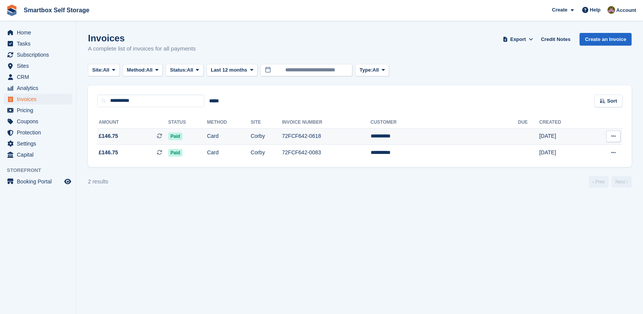
click at [282, 130] on td "Corby" at bounding box center [266, 136] width 31 height 16
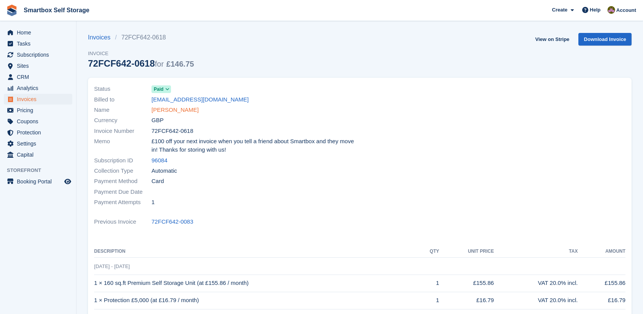
click at [156, 111] on link "[PERSON_NAME]" at bounding box center [174, 110] width 47 height 9
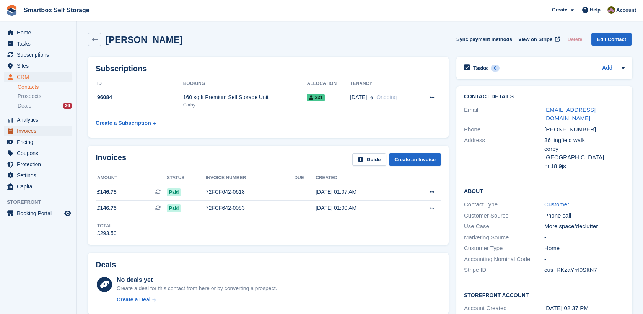
click at [30, 128] on span "Invoices" at bounding box center [40, 130] width 46 height 11
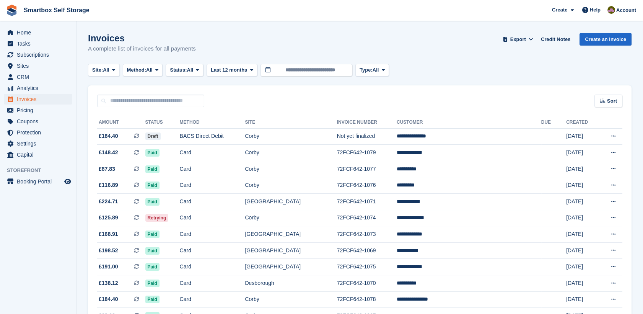
click at [178, 91] on div "Sort Sort by Date created Created (oldest first) Created (newest first)" at bounding box center [360, 96] width 544 height 22
click at [177, 99] on input "text" at bounding box center [150, 100] width 107 height 13
type input "*****"
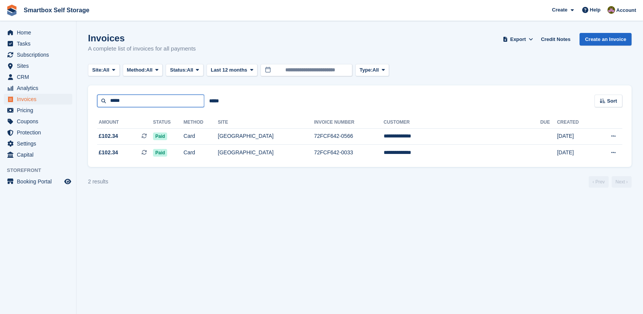
click at [174, 101] on input "*****" at bounding box center [150, 100] width 107 height 13
type input "***"
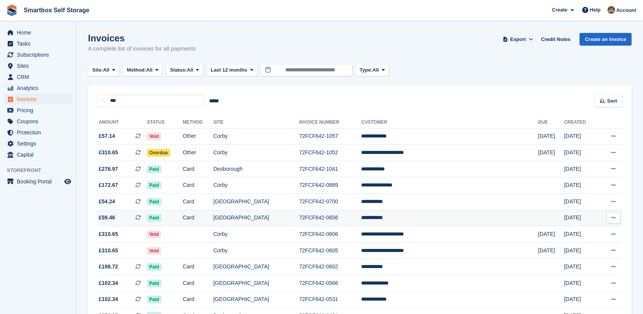
click at [270, 219] on td "[GEOGRAPHIC_DATA]" at bounding box center [256, 218] width 86 height 16
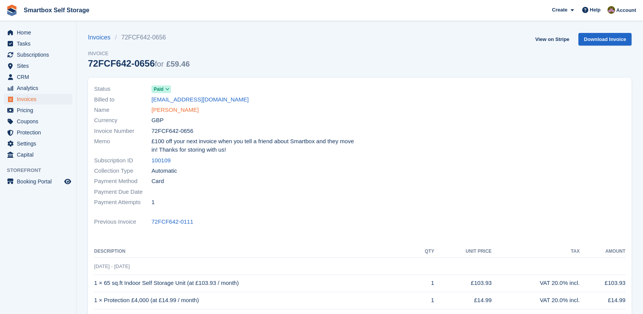
click at [170, 110] on link "[PERSON_NAME]" at bounding box center [174, 110] width 47 height 9
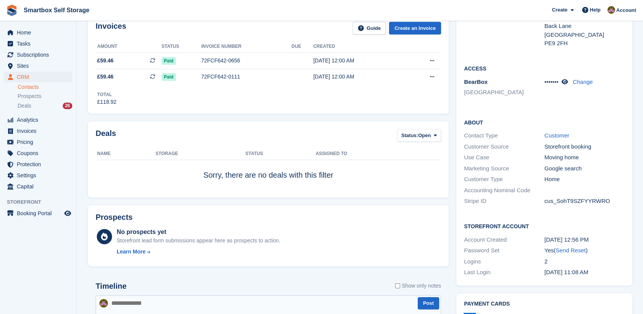
scroll to position [129, 0]
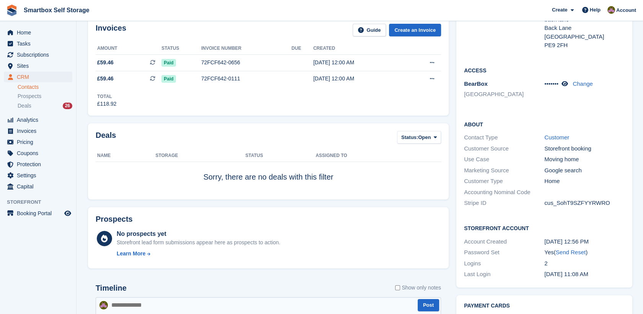
click at [422, 112] on div "Invoices Guide Create an Invoice Amount Status Invoice number Due Created £59.4…" at bounding box center [268, 65] width 361 height 99
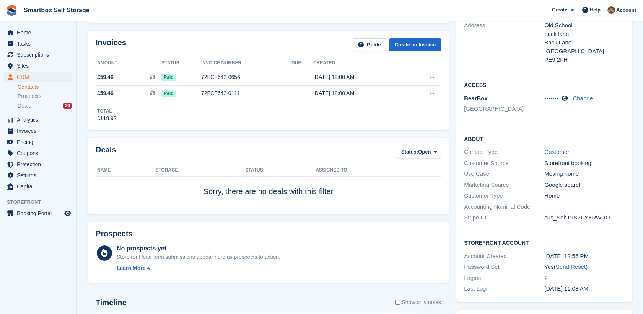
scroll to position [0, 0]
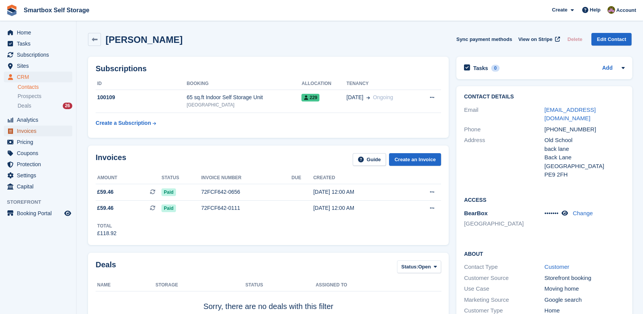
click at [40, 135] on span "Invoices" at bounding box center [40, 130] width 46 height 11
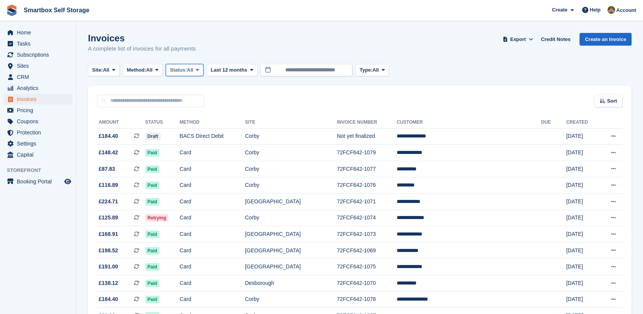
click at [192, 75] on button "Status: All" at bounding box center [184, 70] width 37 height 13
click at [201, 129] on link "Open" at bounding box center [202, 129] width 67 height 14
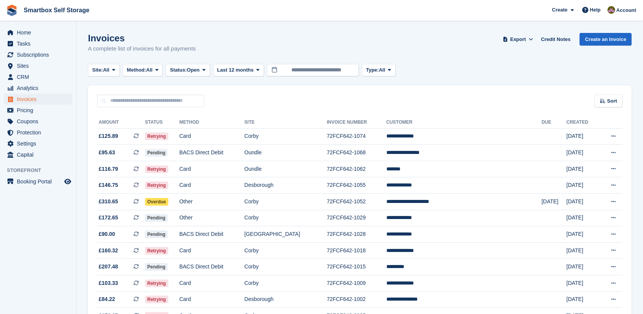
drag, startPoint x: 221, startPoint y: 135, endPoint x: 223, endPoint y: 116, distance: 18.8
click at [228, 139] on td "Card" at bounding box center [211, 136] width 65 height 16
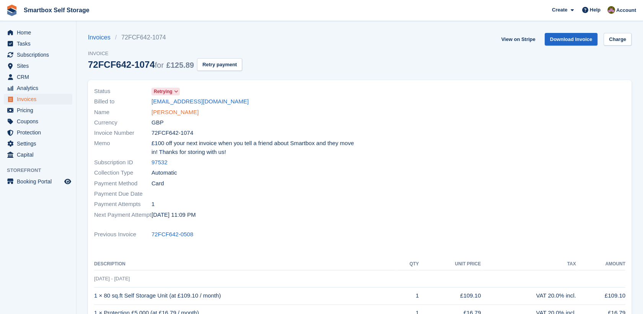
click at [176, 110] on link "[PERSON_NAME]" at bounding box center [174, 112] width 47 height 9
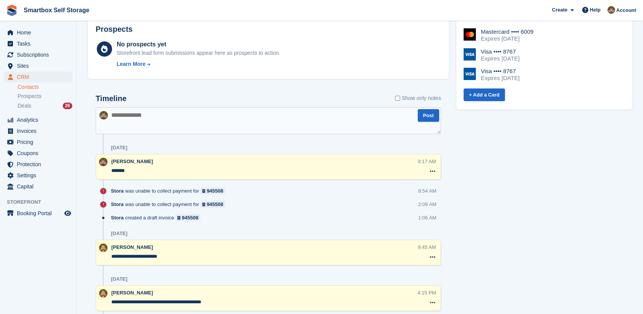
scroll to position [359, 0]
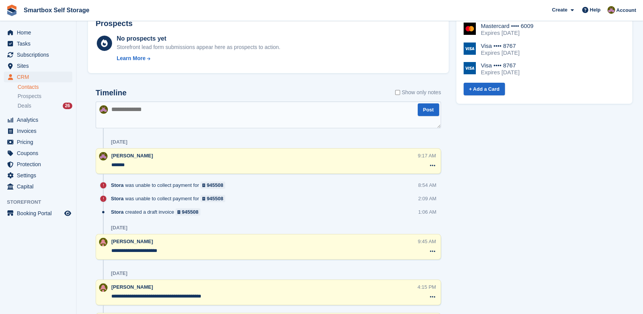
click at [322, 116] on textarea at bounding box center [268, 114] width 345 height 27
type textarea "**********"
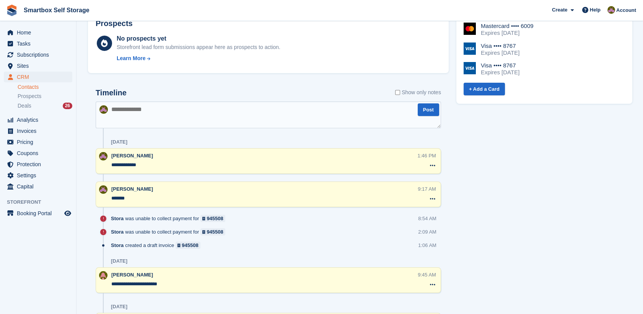
scroll to position [0, 0]
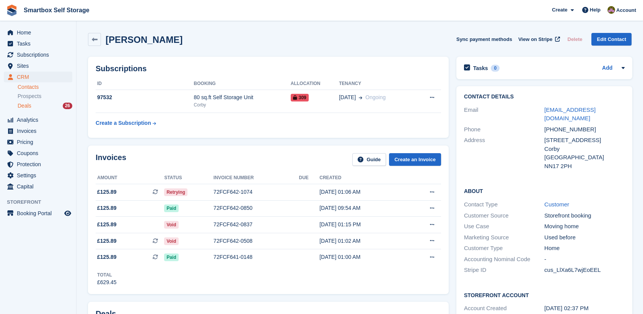
click at [56, 106] on div "Deals 26" at bounding box center [45, 105] width 55 height 7
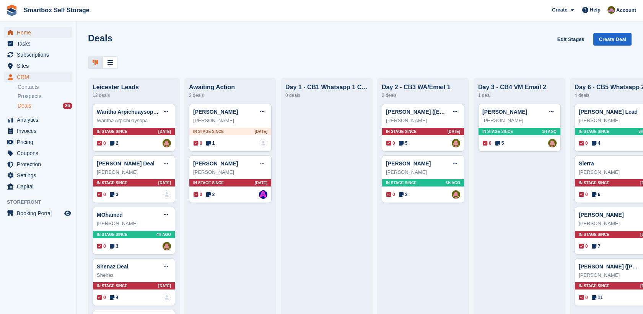
click at [43, 34] on span "Home" at bounding box center [40, 32] width 46 height 11
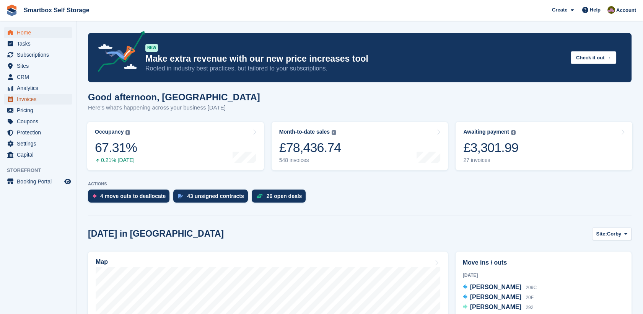
click at [45, 96] on span "Invoices" at bounding box center [40, 99] width 46 height 11
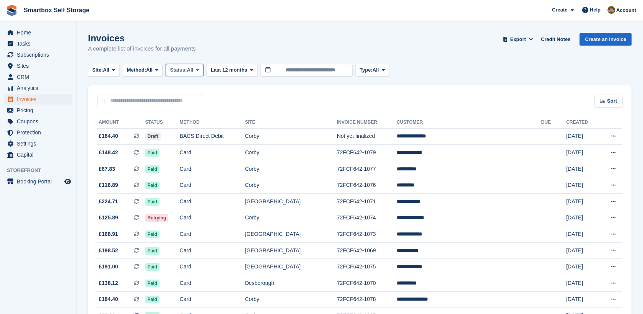
click at [181, 69] on span "Status:" at bounding box center [178, 70] width 17 height 8
click at [181, 130] on link "Open" at bounding box center [202, 129] width 67 height 14
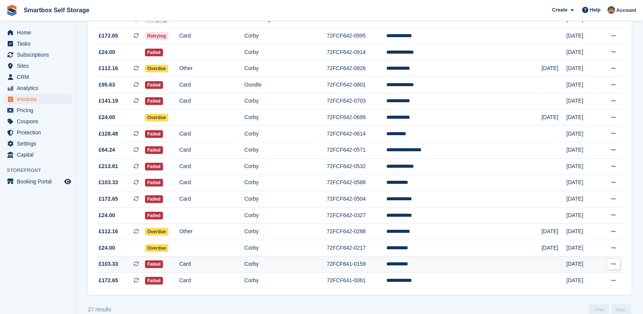
scroll to position [276, 0]
